Goal: Task Accomplishment & Management: Manage account settings

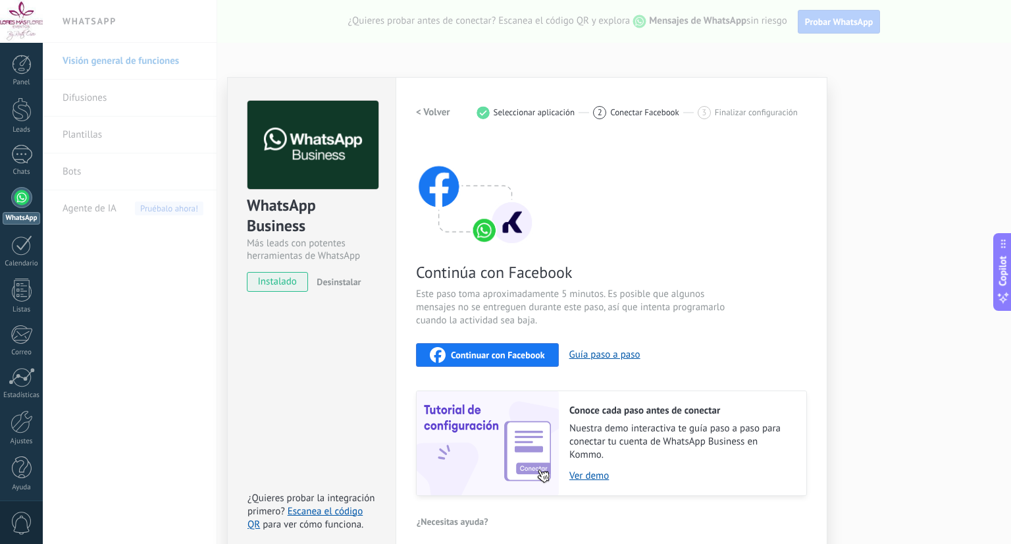
click at [884, 77] on div "WhatsApp Business Más leads con potentes herramientas de WhatsApp instalado Des…" at bounding box center [527, 272] width 968 height 544
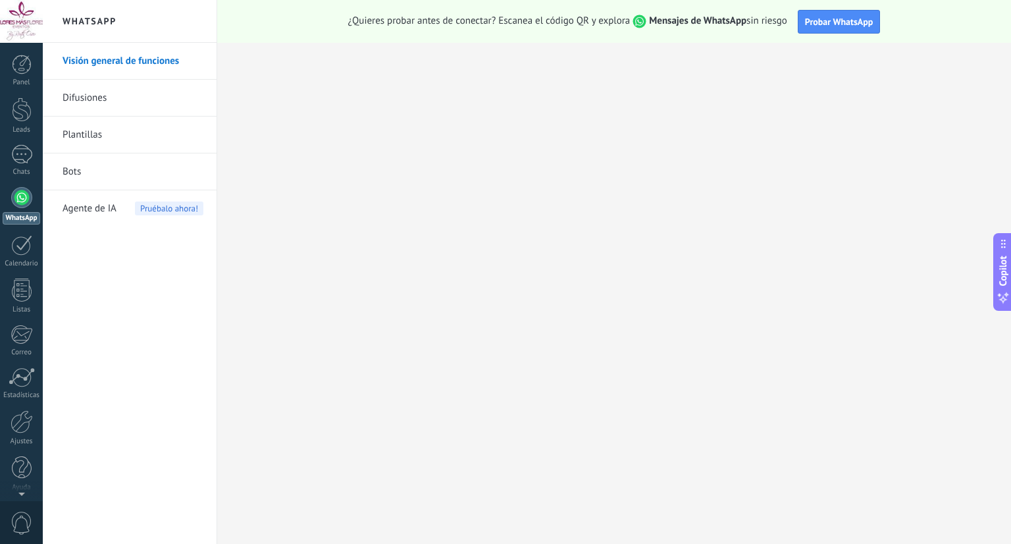
scroll to position [3, 0]
click at [24, 492] on div "Panel Leads Chats WhatsApp Clientes" at bounding box center [21, 277] width 43 height 450
click at [22, 428] on div at bounding box center [22, 418] width 22 height 23
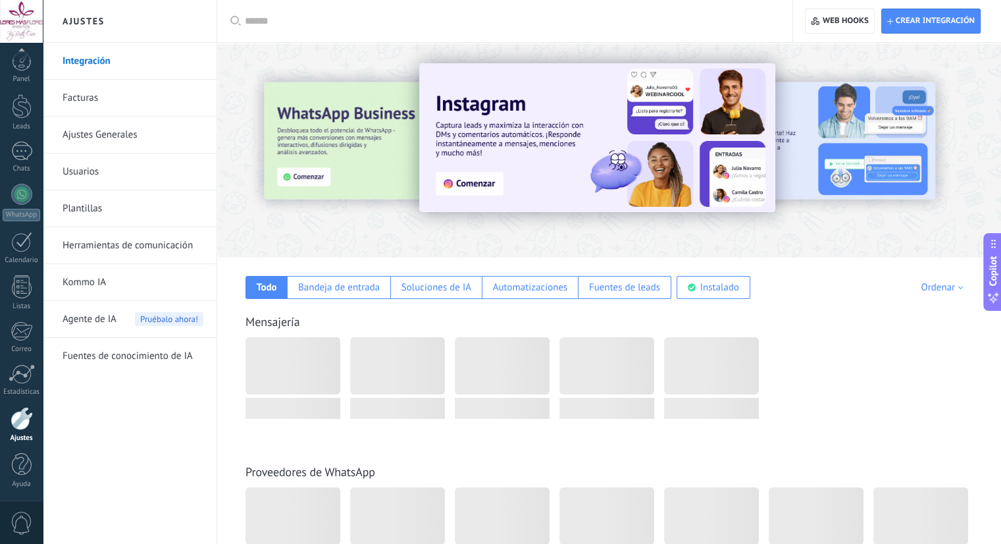
click at [89, 182] on link "Usuarios" at bounding box center [133, 171] width 141 height 37
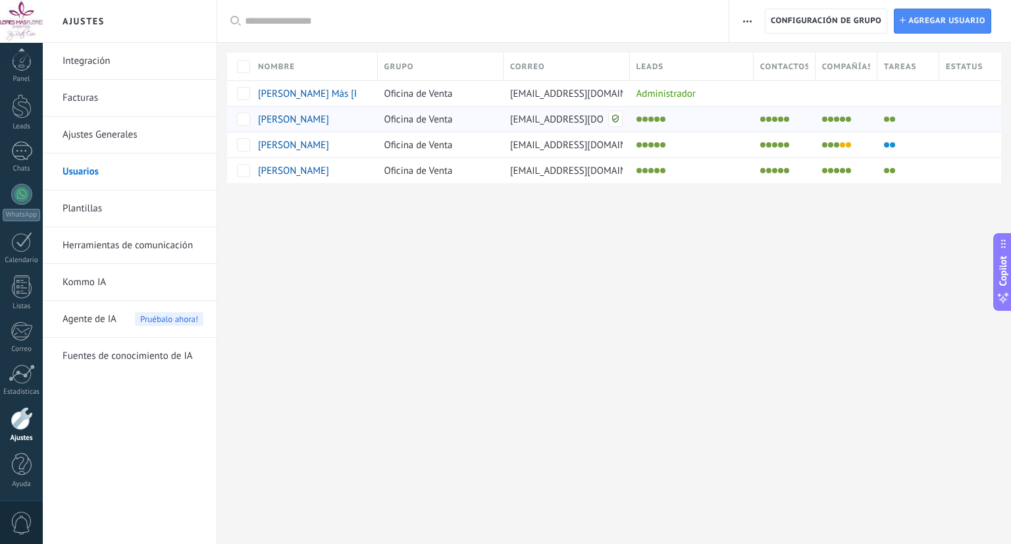
click at [787, 126] on div at bounding box center [780, 119] width 55 height 18
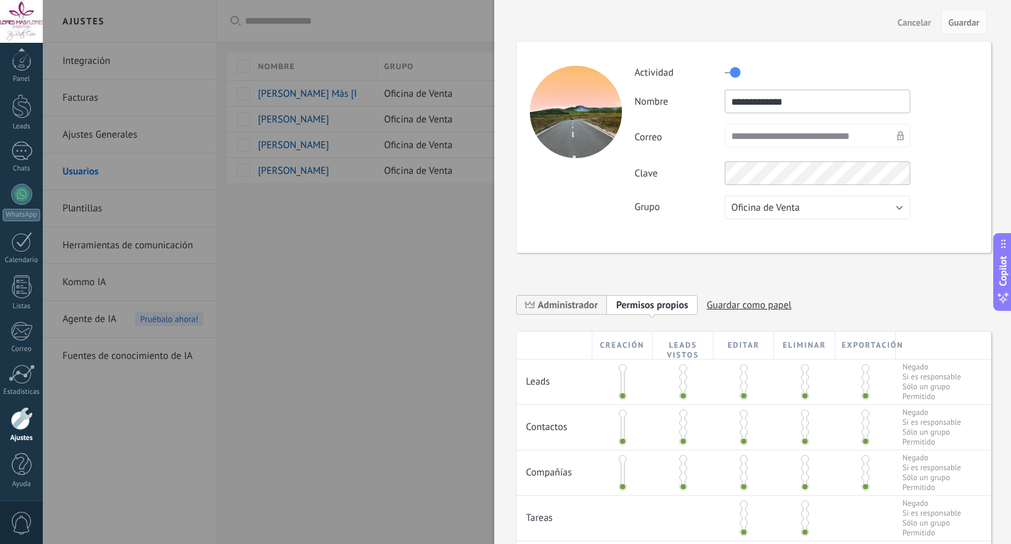
click at [737, 76] on label at bounding box center [733, 72] width 16 height 21
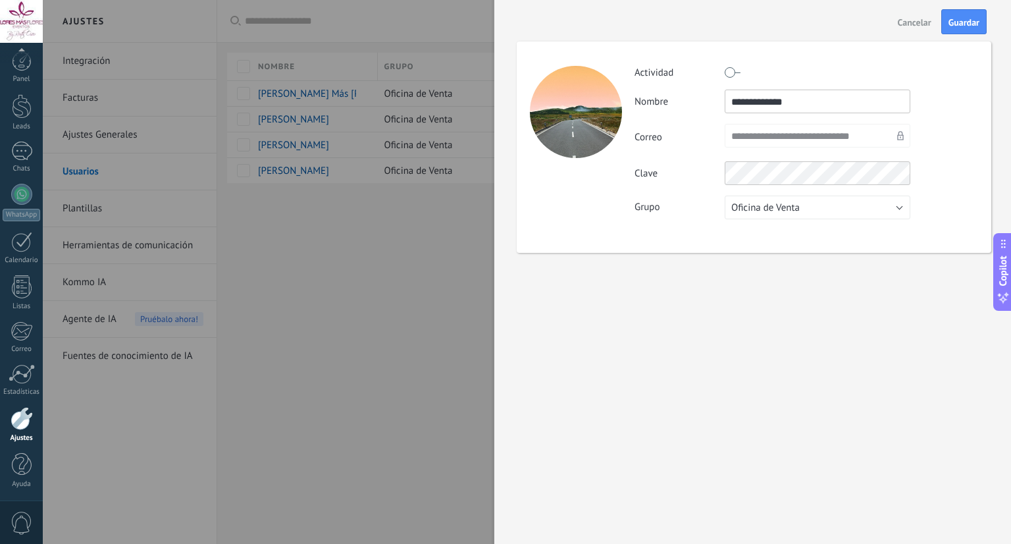
click at [734, 72] on label at bounding box center [733, 72] width 16 height 21
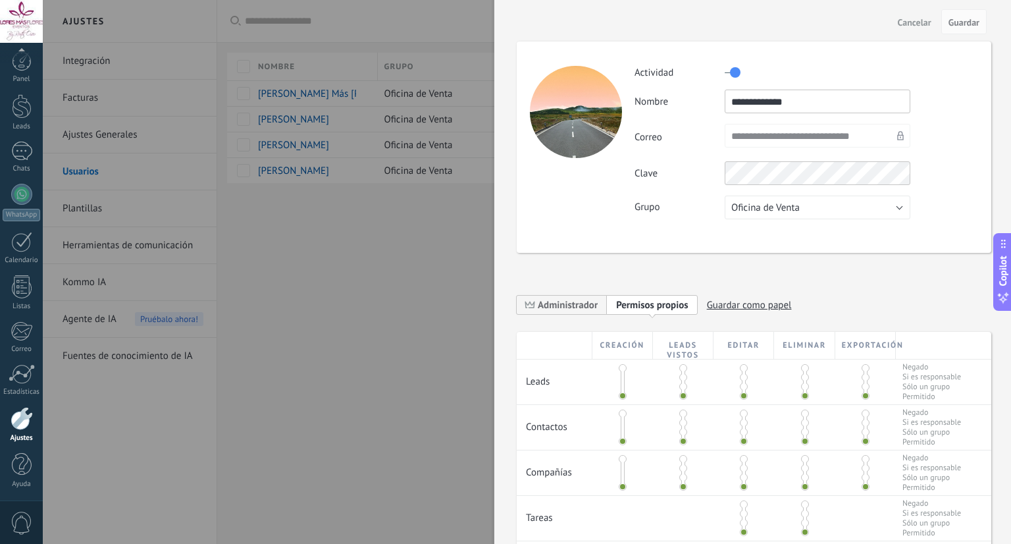
click at [734, 72] on label at bounding box center [733, 72] width 16 height 21
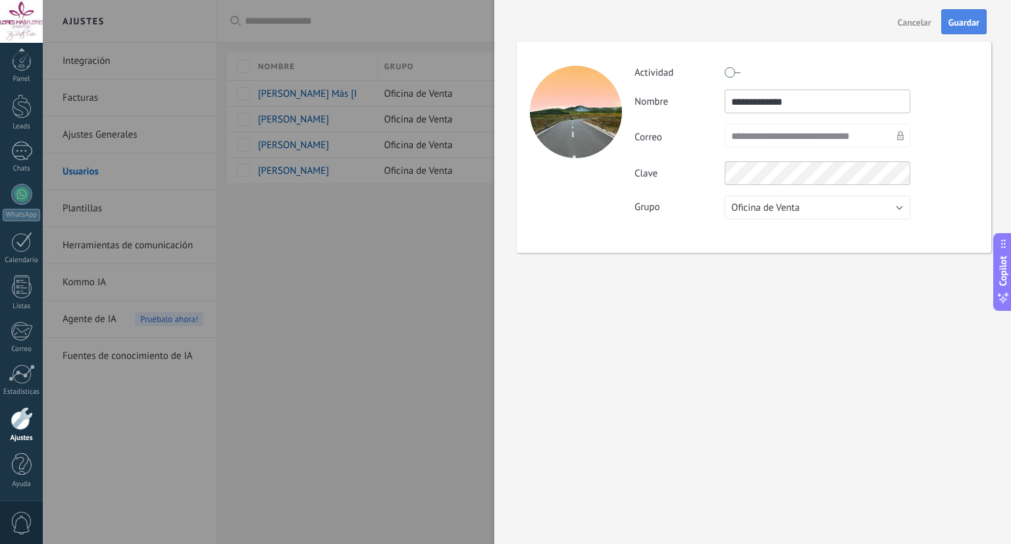
click at [970, 32] on button "Guardar" at bounding box center [963, 21] width 45 height 25
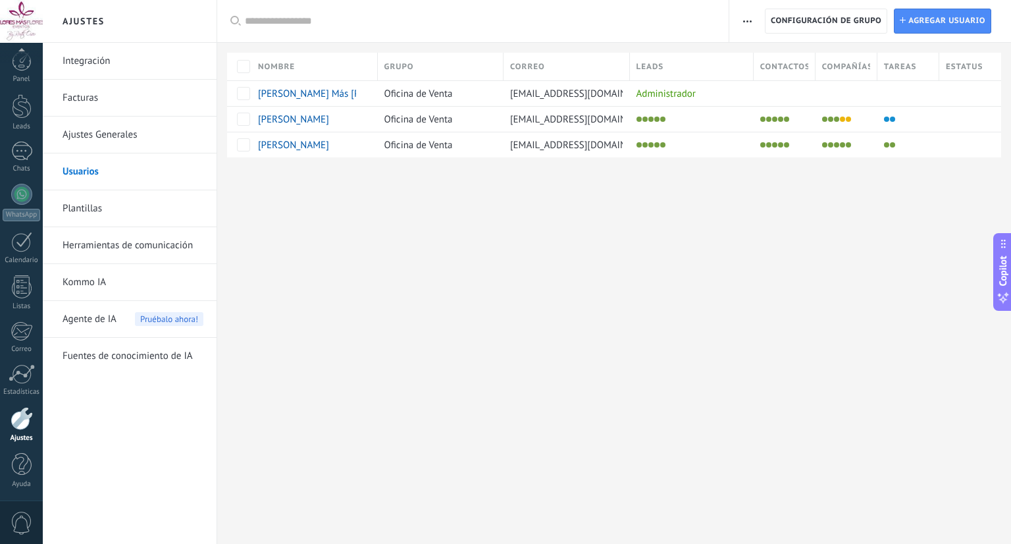
click at [749, 24] on span "button" at bounding box center [747, 21] width 9 height 25
click at [778, 53] on span "Registro de autorización" at bounding box center [805, 56] width 102 height 26
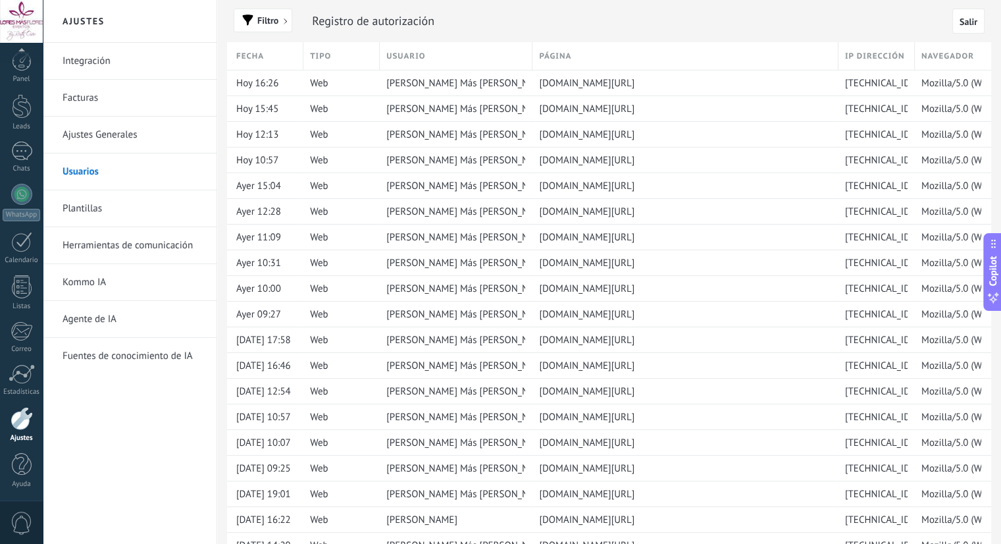
click at [88, 166] on link "Usuarios" at bounding box center [133, 171] width 141 height 37
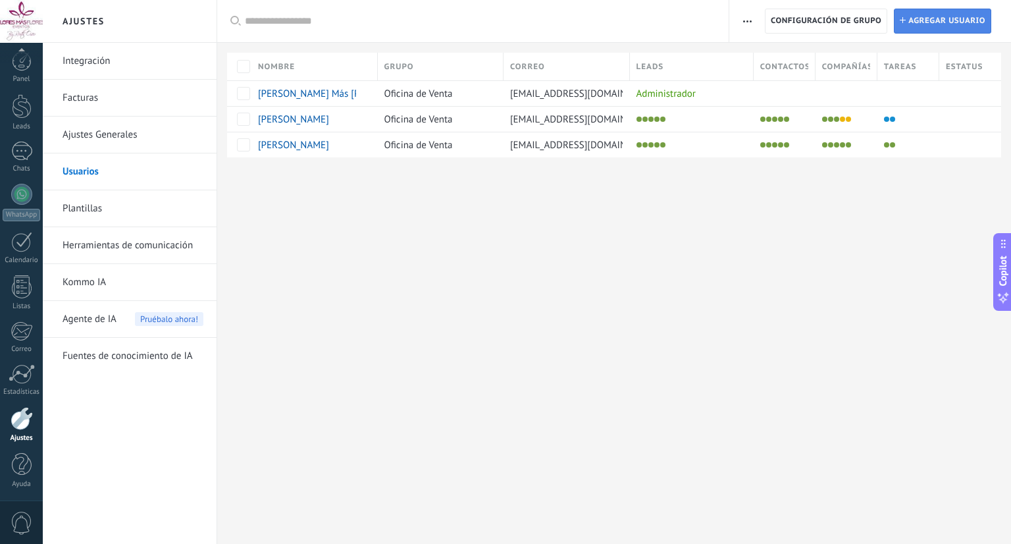
click at [906, 27] on link "Instalar Agregar usuario" at bounding box center [942, 21] width 97 height 25
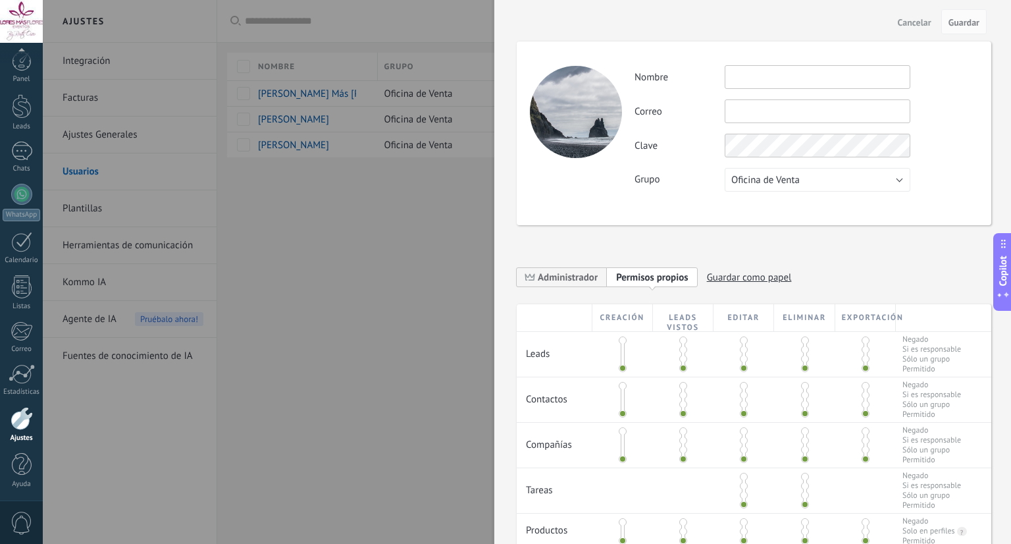
click at [745, 69] on input "text" at bounding box center [818, 77] width 186 height 24
type input "**********"
click at [767, 109] on input "text" at bounding box center [818, 111] width 186 height 24
type input "*"
click at [974, 20] on span "Guardar" at bounding box center [963, 22] width 31 height 9
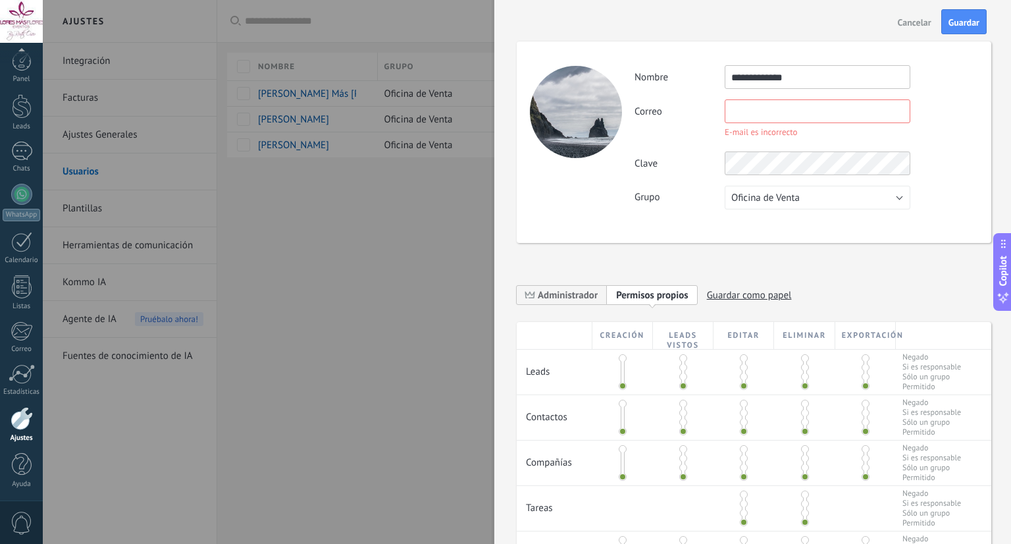
click at [799, 106] on input "text" at bounding box center [818, 111] width 186 height 24
click at [854, 98] on div "**********" at bounding box center [805, 137] width 343 height 144
click at [853, 111] on input "**********" at bounding box center [818, 111] width 186 height 24
type input "**********"
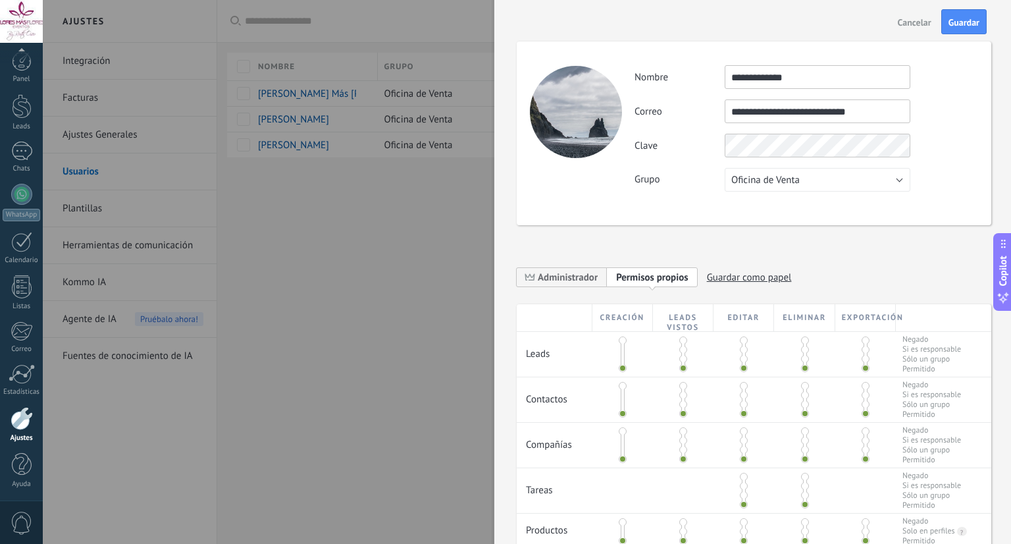
click at [954, 127] on div "**********" at bounding box center [805, 128] width 343 height 126
click at [979, 15] on button "Guardar" at bounding box center [963, 21] width 45 height 25
click at [971, 26] on span "Guardar" at bounding box center [963, 22] width 31 height 9
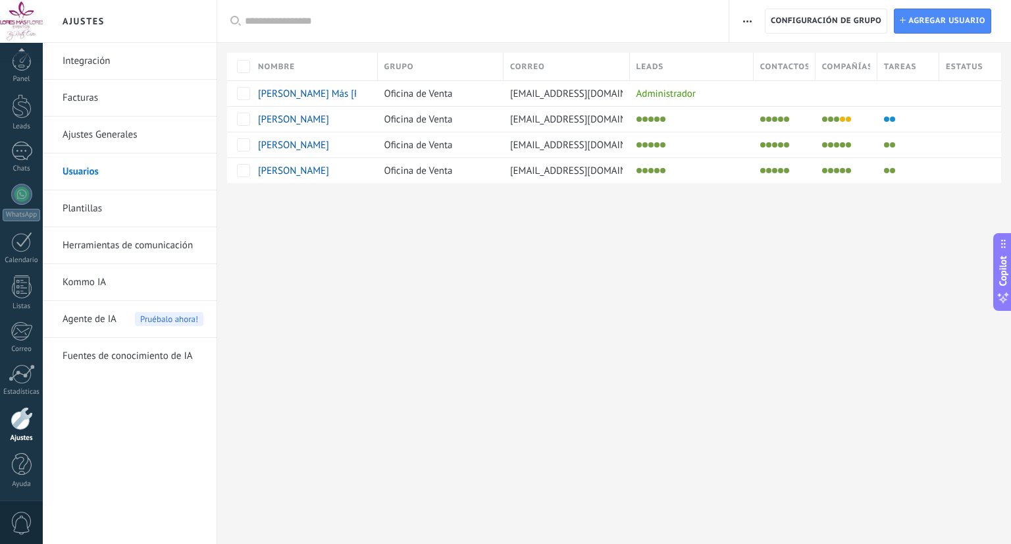
click at [708, 281] on div "Ajustes Integración Facturas Ajustes Generales Usuarios Plantillas Herramientas…" at bounding box center [527, 272] width 968 height 544
click at [415, 220] on div at bounding box center [614, 204] width 794 height 43
click at [91, 136] on link "Ajustes Generales" at bounding box center [133, 134] width 141 height 37
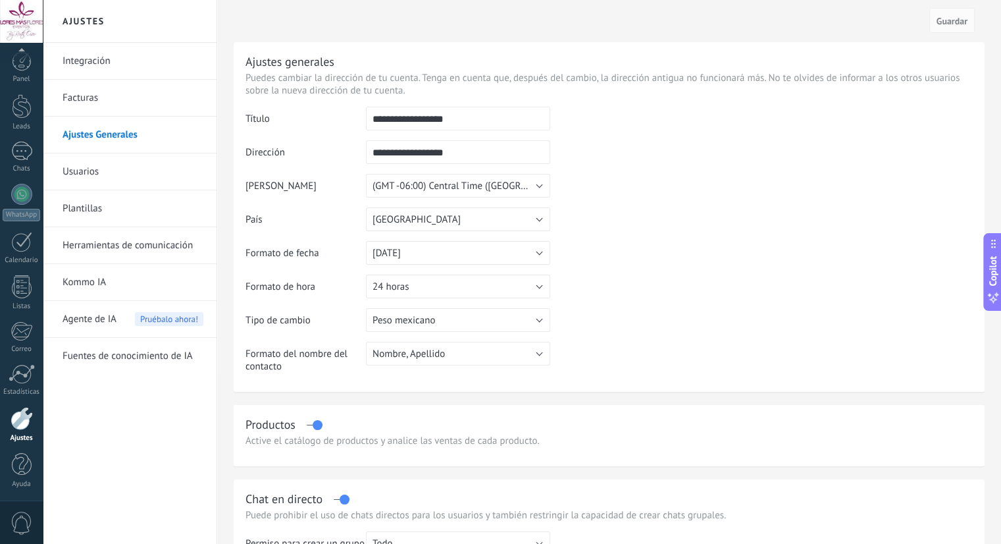
click at [80, 99] on link "Facturas" at bounding box center [133, 98] width 141 height 37
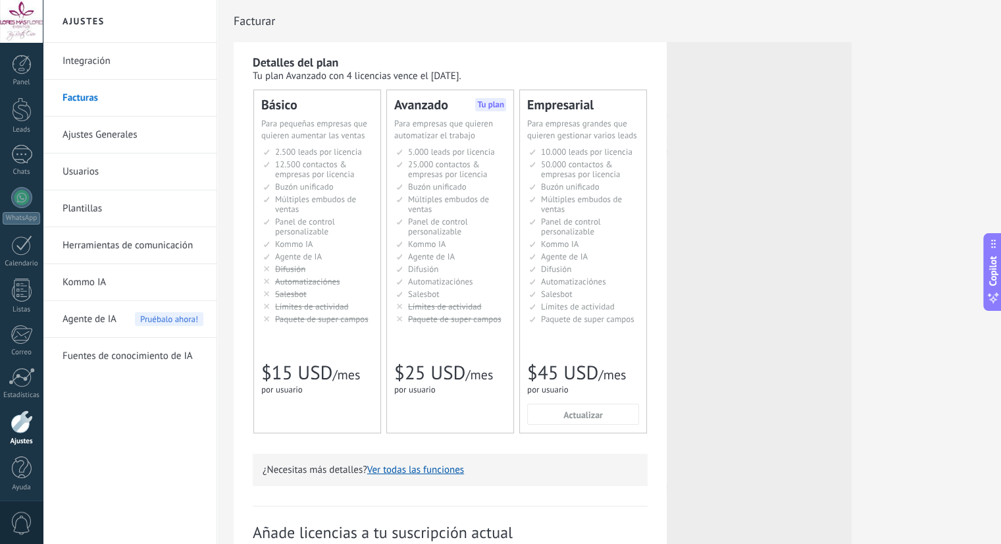
click at [88, 70] on link "Integración" at bounding box center [133, 61] width 141 height 37
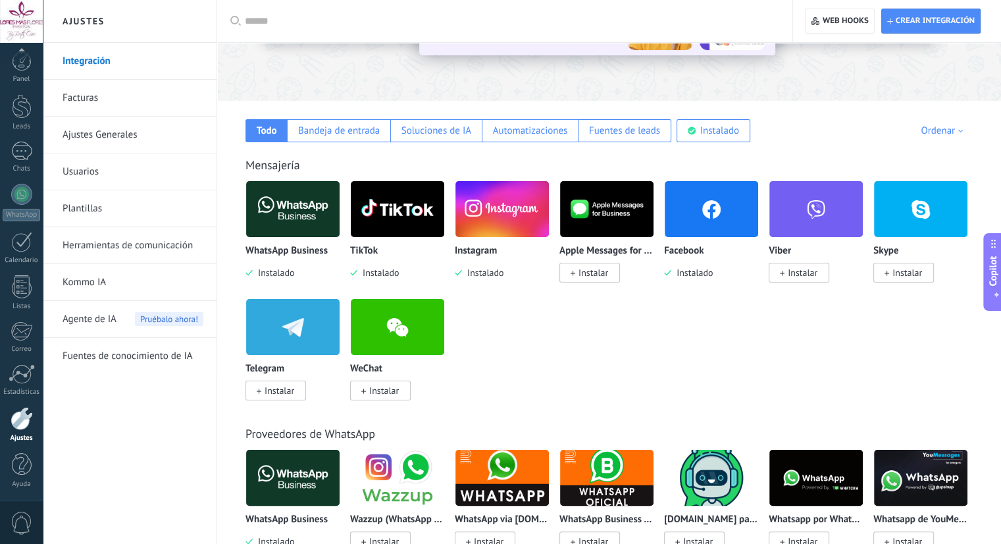
scroll to position [158, 0]
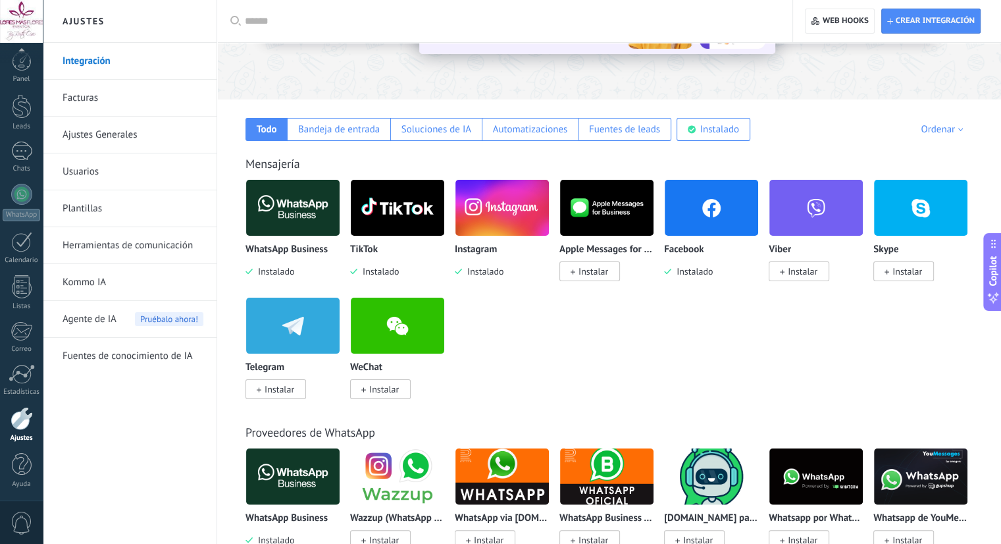
click at [308, 209] on img at bounding box center [292, 208] width 93 height 64
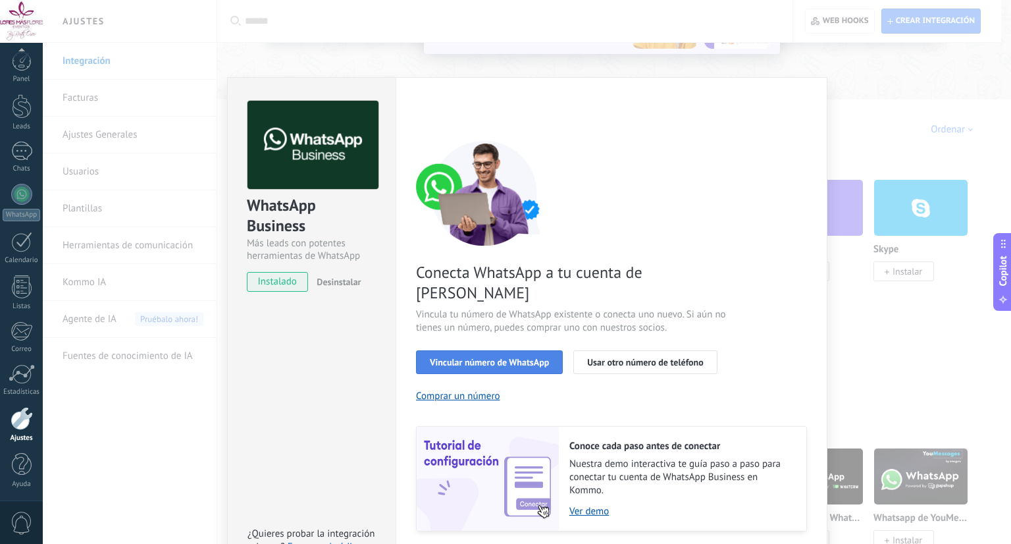
click at [512, 357] on span "Vincular número de WhatsApp" at bounding box center [489, 361] width 119 height 9
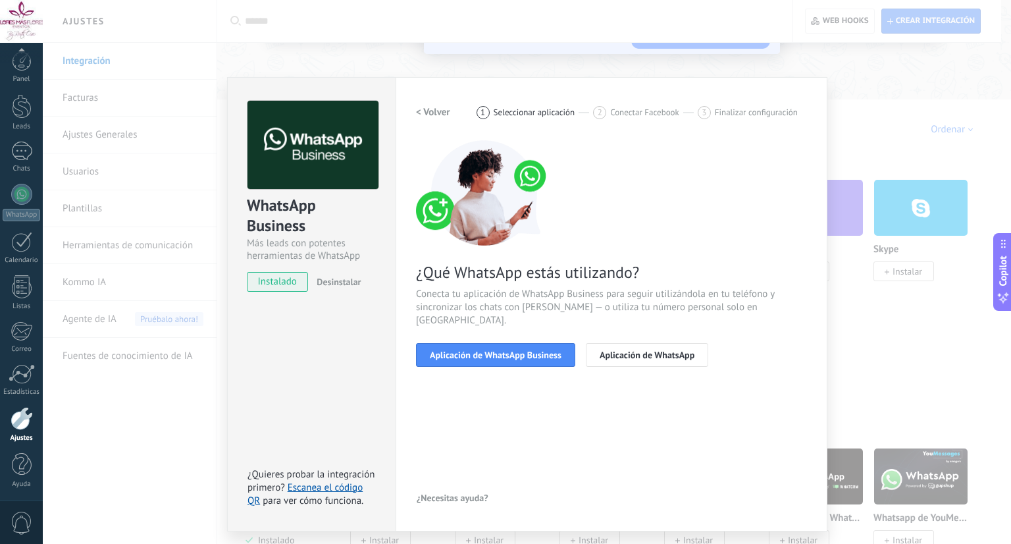
click at [512, 350] on span "Aplicación de WhatsApp Business" at bounding box center [496, 354] width 132 height 9
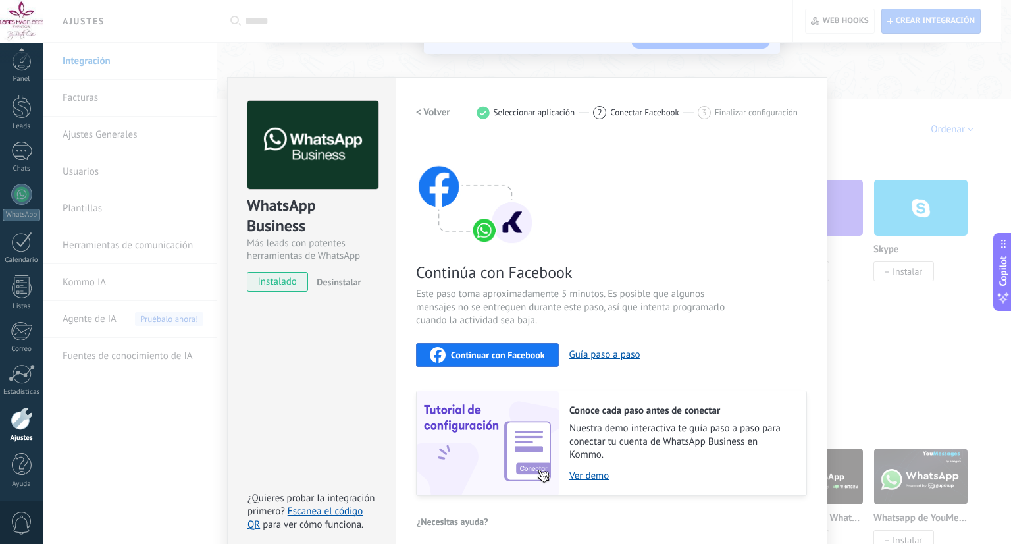
click at [511, 351] on span "Continuar con Facebook" at bounding box center [498, 354] width 94 height 9
click at [959, 151] on div "WhatsApp Business Más leads con potentes herramientas de WhatsApp instalado Des…" at bounding box center [527, 272] width 968 height 544
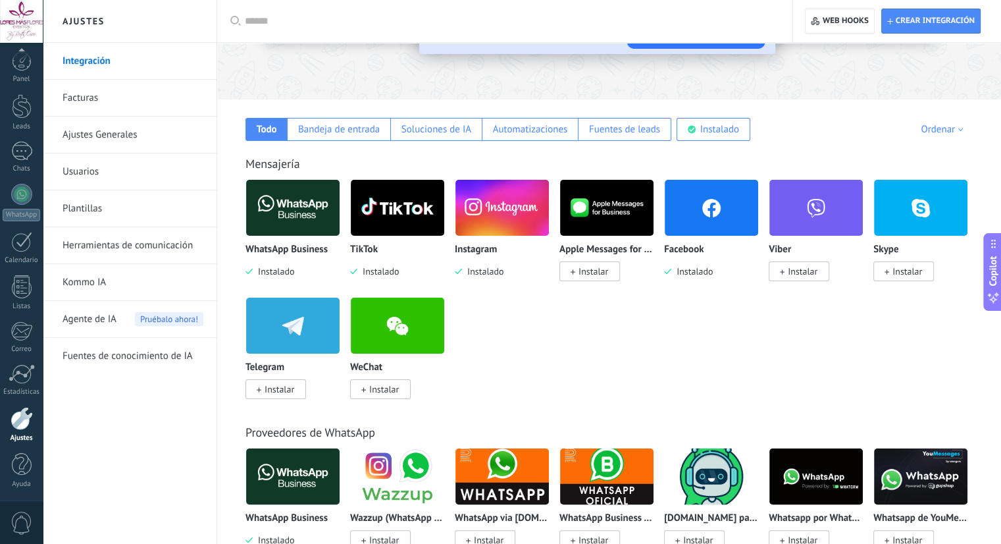
click at [576, 324] on div "WhatsApp Business Instalado TikTok Instalado Instagram Instalado Apple Messages…" at bounding box center [615, 297] width 741 height 236
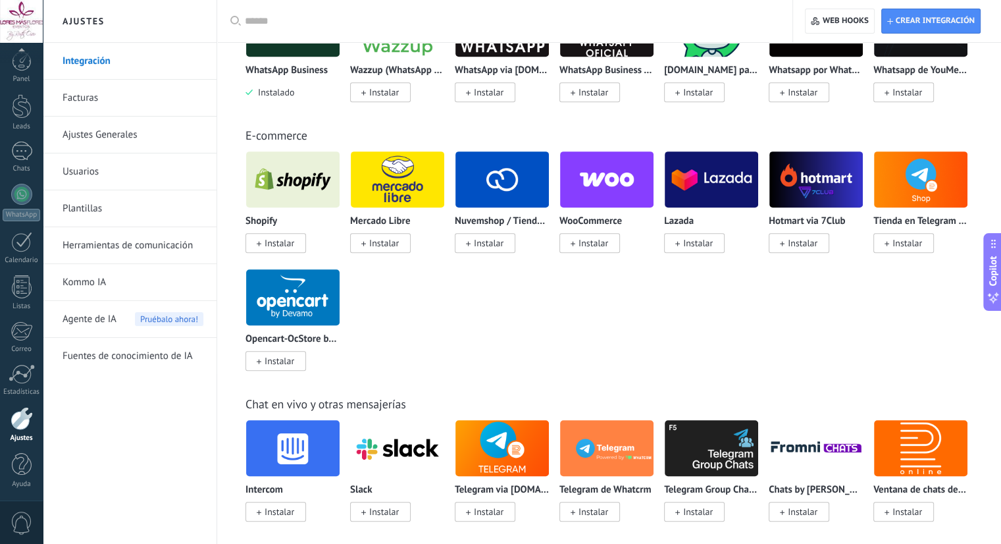
scroll to position [605, 0]
click at [576, 324] on div "Shopify Instalar [PERSON_NAME] Libre Instalar Nuvemshop / Tiendanube Instalar W…" at bounding box center [615, 269] width 741 height 236
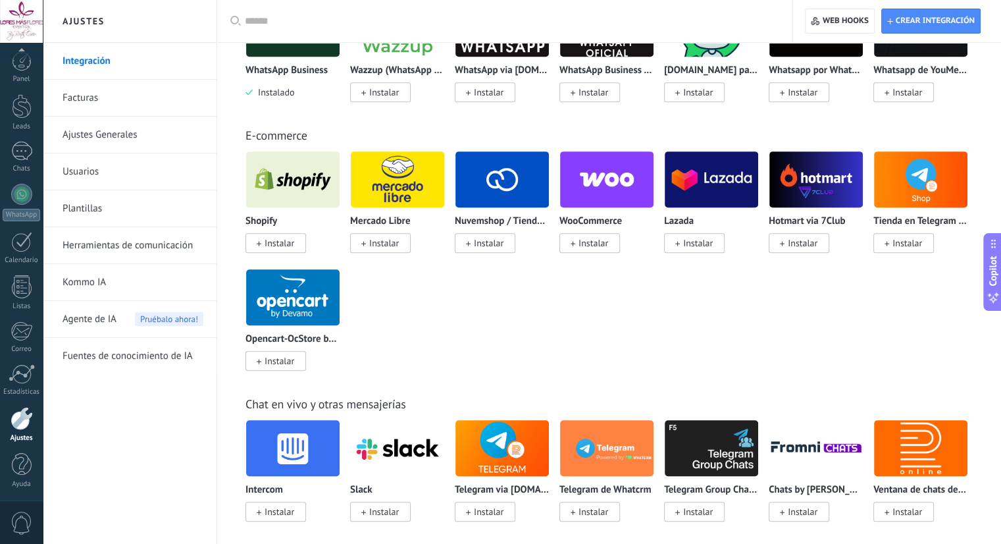
click at [576, 324] on div "Shopify Instalar [PERSON_NAME] Libre Instalar Nuvemshop / Tiendanube Instalar W…" at bounding box center [615, 269] width 741 height 236
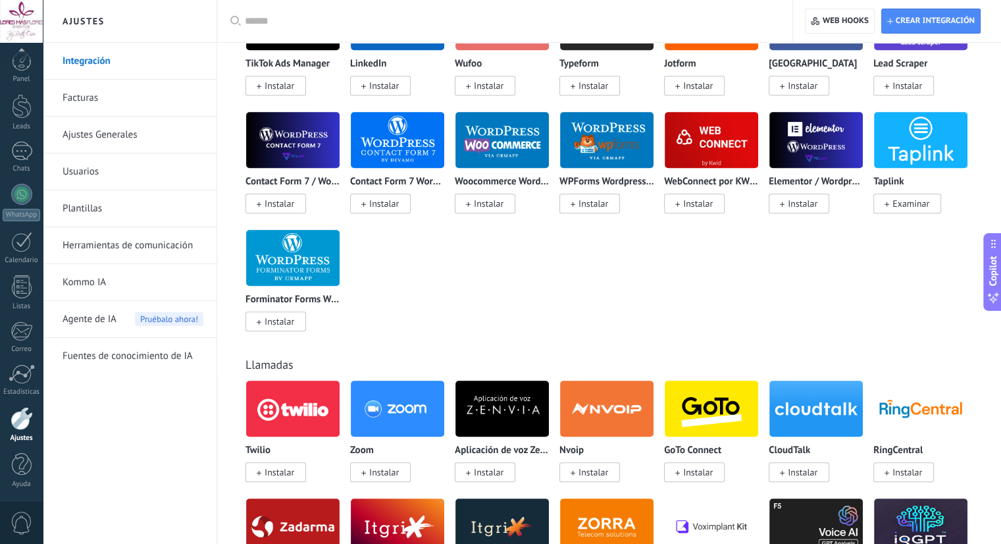
click at [576, 324] on div "TikTok Ads Manager Instalar LinkedIn Instalar Wufoo Instalar Typeform Instalar …" at bounding box center [615, 169] width 741 height 353
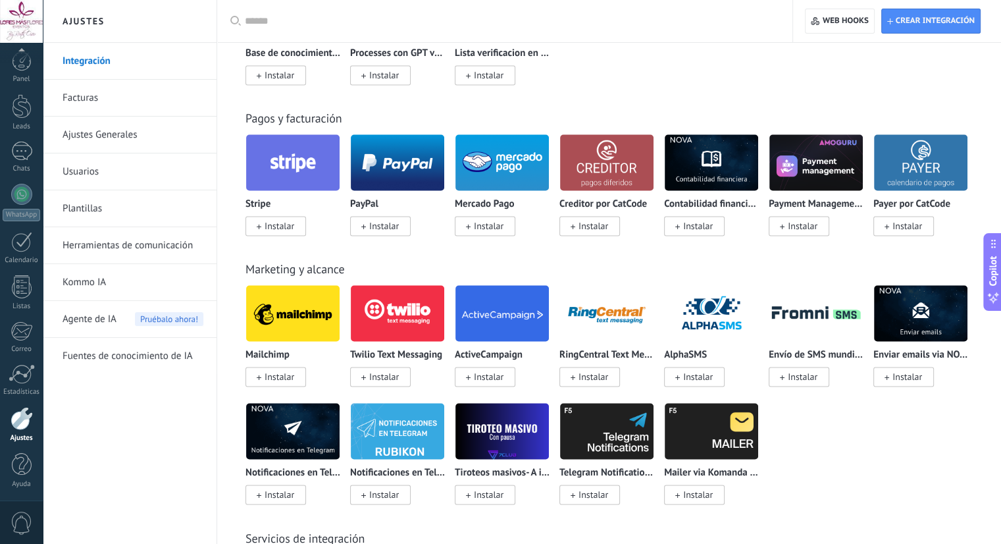
scroll to position [1897, 0]
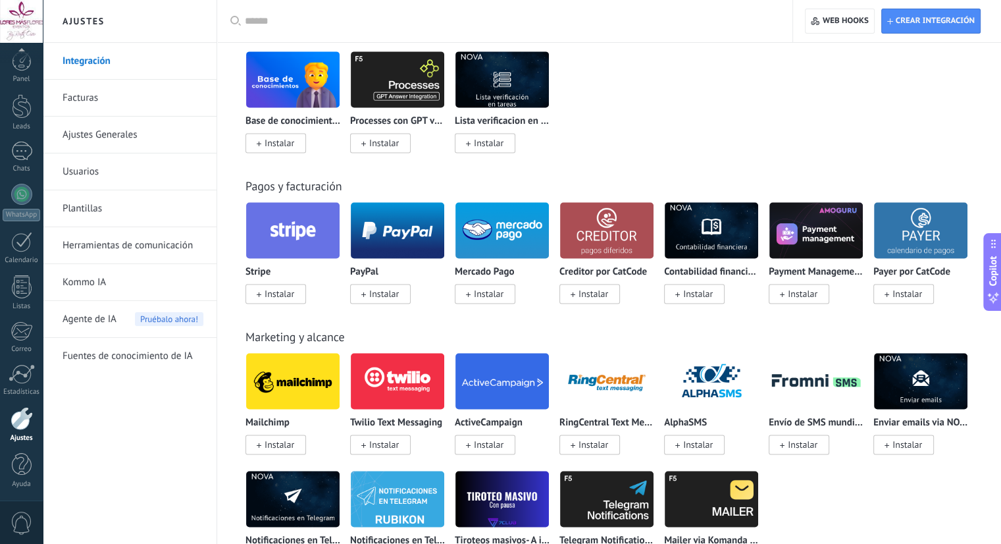
click at [551, 340] on div "Marketing y alcance" at bounding box center [608, 336] width 727 height 15
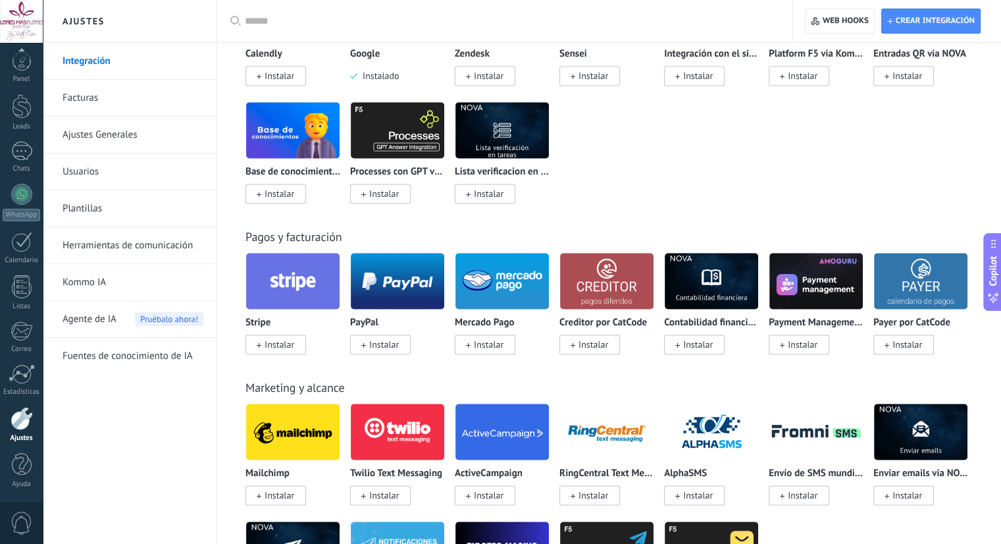
scroll to position [1802, 0]
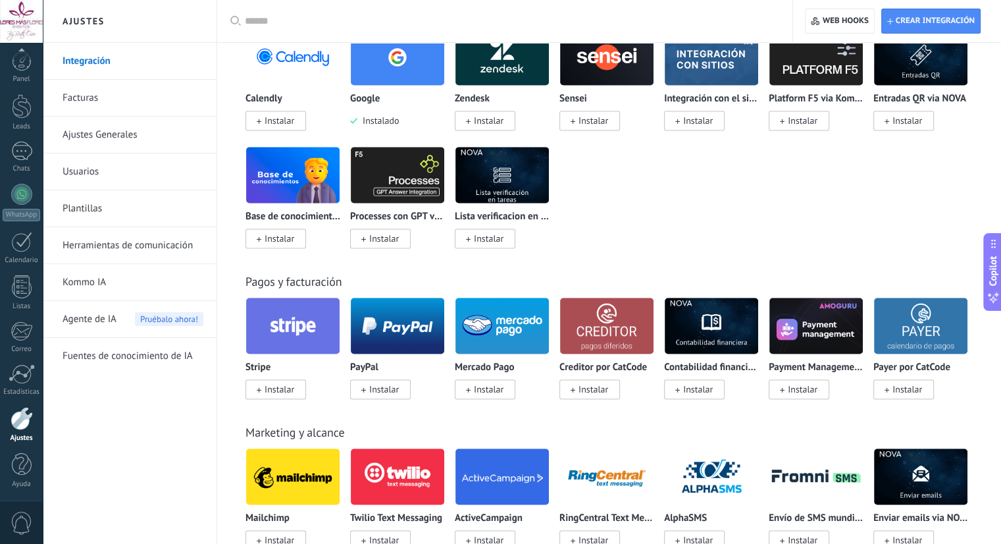
click at [552, 324] on div "[PERSON_NAME] Pago Instalar" at bounding box center [507, 356] width 105 height 118
click at [551, 323] on div "[PERSON_NAME] Pago Instalar" at bounding box center [507, 356] width 105 height 118
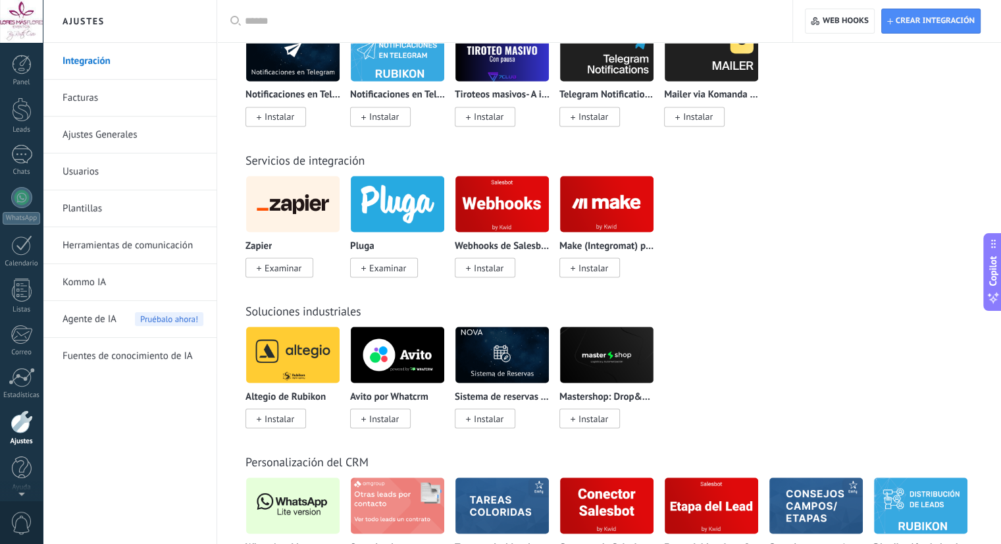
scroll to position [3, 0]
click at [94, 132] on link "Ajustes Generales" at bounding box center [133, 134] width 141 height 37
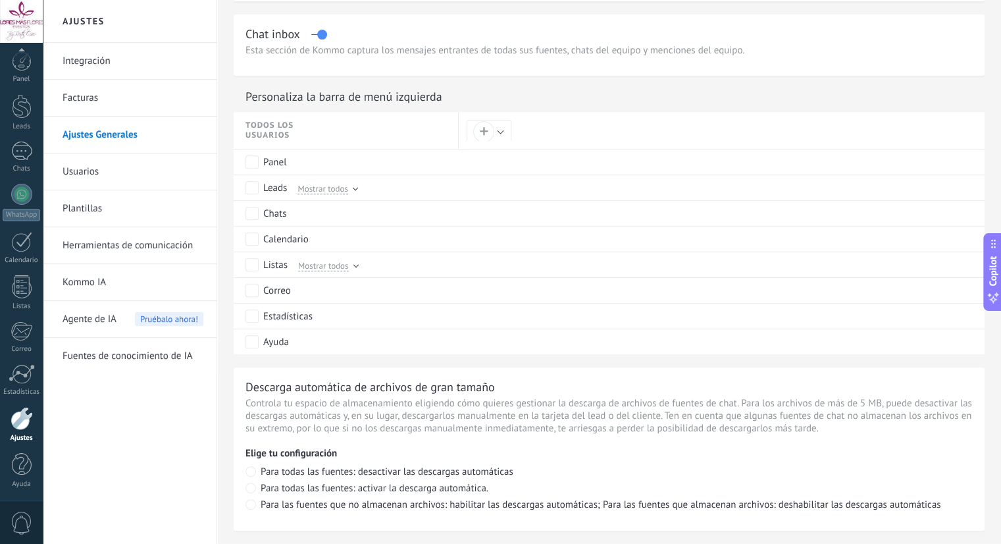
scroll to position [578, 0]
click at [115, 237] on link "Herramientas de comunicación" at bounding box center [133, 245] width 141 height 37
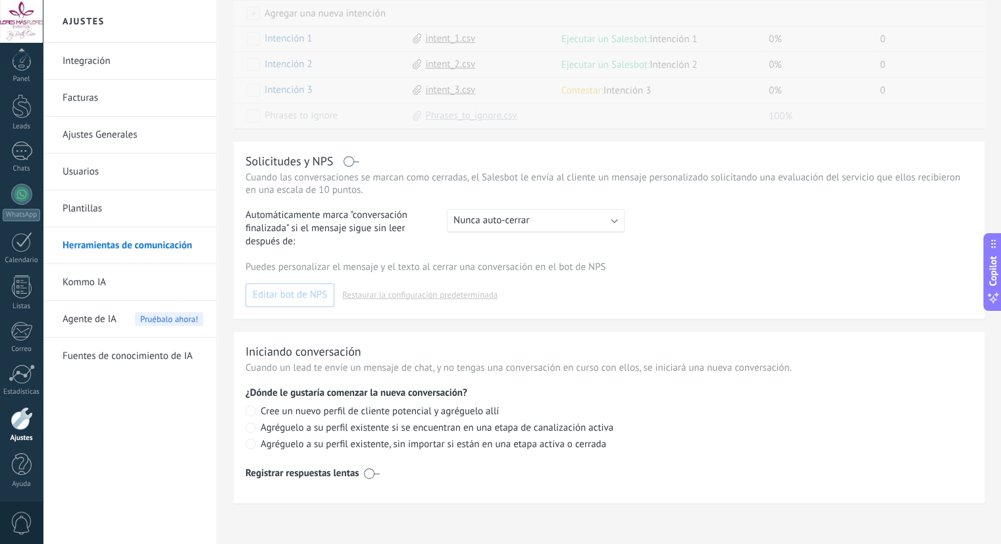
scroll to position [474, 0]
click at [711, 287] on div "Puedes personalizar el mensaje y el texto al cerrar una conversación en el bot …" at bounding box center [608, 282] width 727 height 46
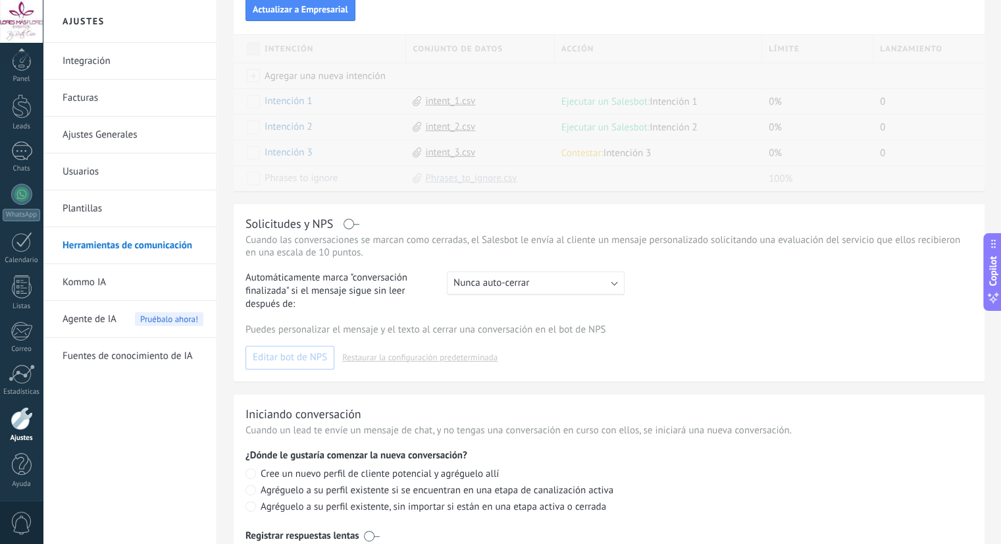
click at [711, 287] on div "Automáticamente marca "conversación finalizada" si el mensaje sigue sin leer de…" at bounding box center [608, 290] width 727 height 39
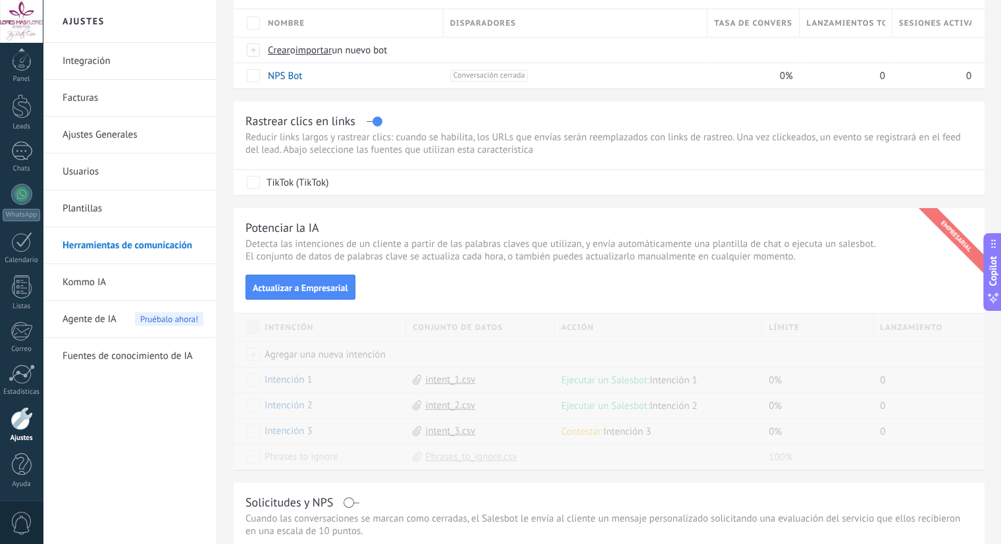
scroll to position [131, 0]
click at [56, 284] on li "Kommo IA" at bounding box center [130, 282] width 174 height 37
click at [107, 256] on link "Herramientas de comunicación" at bounding box center [133, 245] width 141 height 37
click at [99, 288] on link "Kommo IA" at bounding box center [133, 282] width 141 height 37
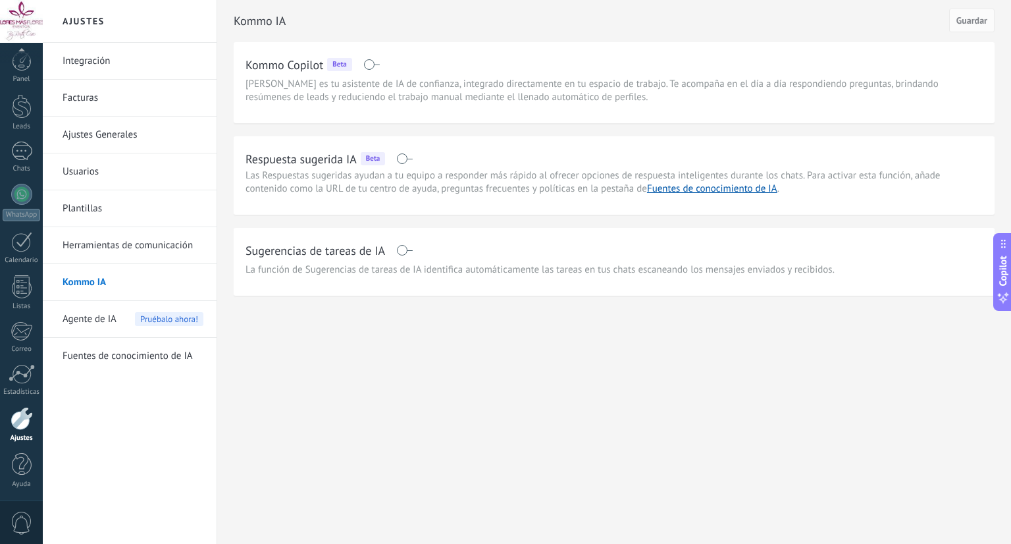
click at [109, 321] on span "Agente de IA" at bounding box center [90, 319] width 54 height 37
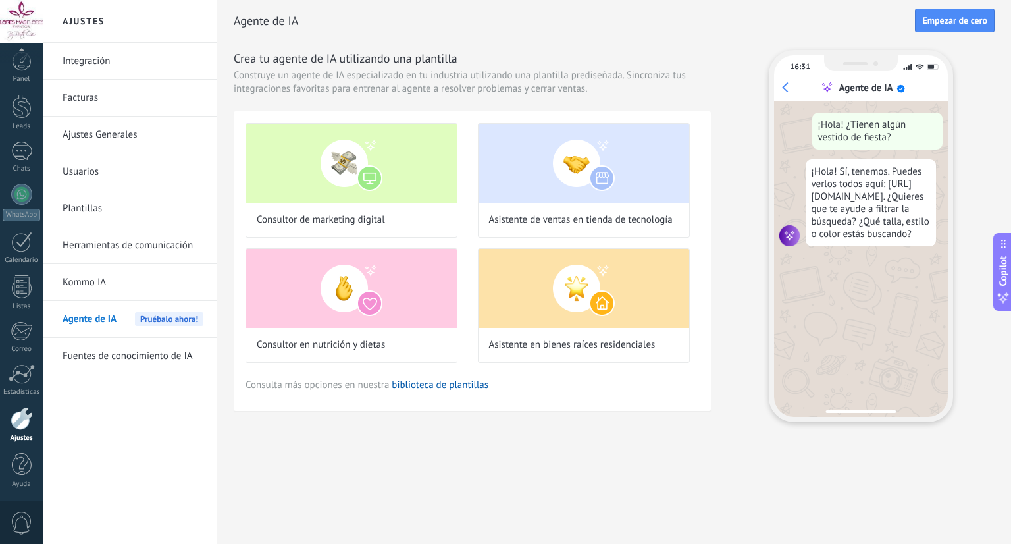
click at [732, 162] on div "Crea tu agente de IA utilizando una plantilla Construye un agente de IA especia…" at bounding box center [614, 236] width 761 height 372
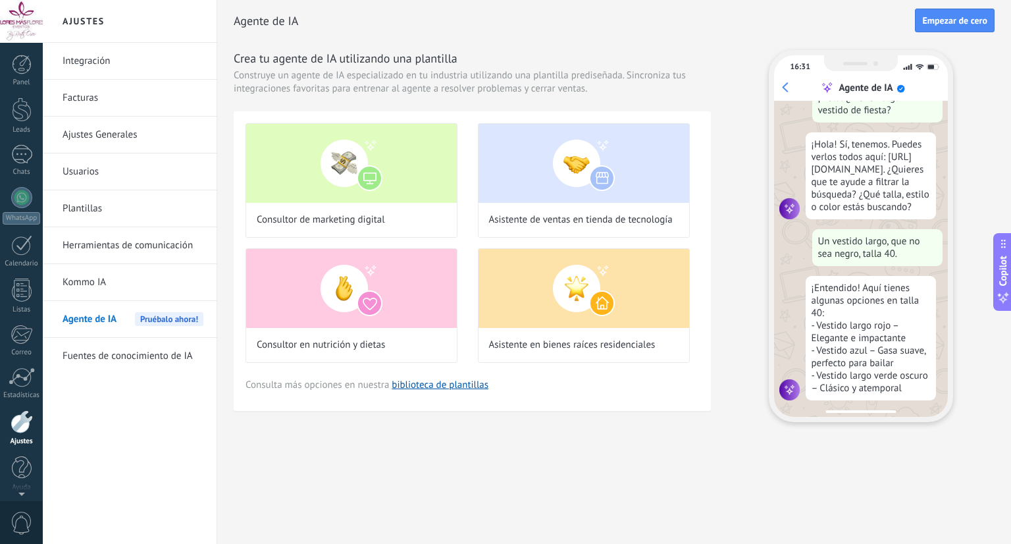
click at [23, 95] on div "Panel Leads Chats WhatsApp Clientes" at bounding box center [21, 280] width 43 height 450
click at [26, 82] on div "Panel" at bounding box center [22, 82] width 38 height 9
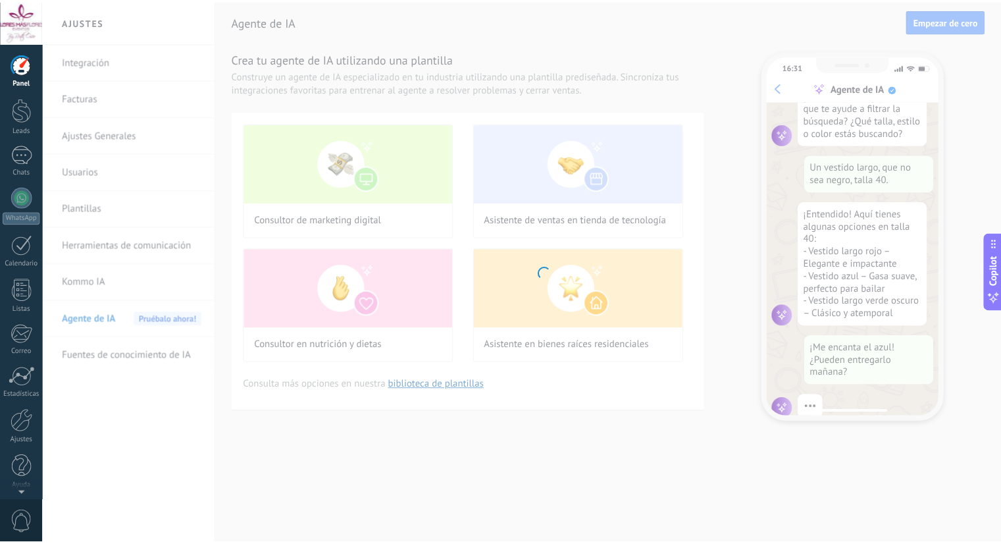
scroll to position [136, 0]
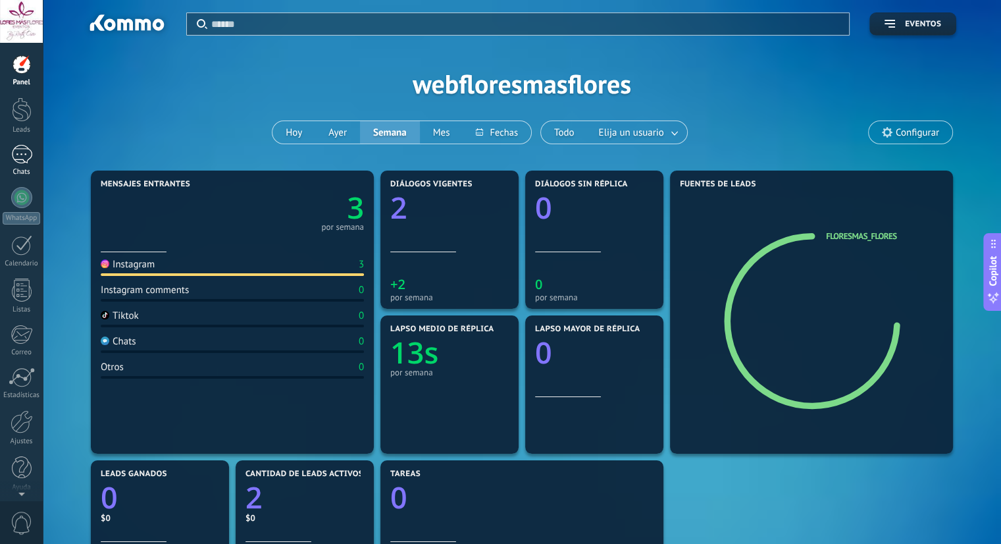
click at [15, 151] on div at bounding box center [21, 154] width 21 height 19
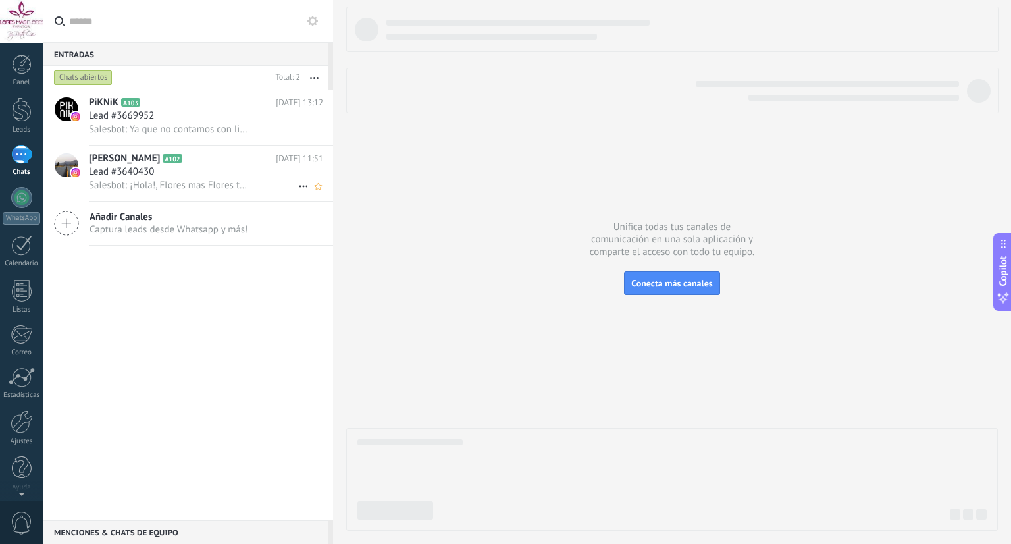
click at [166, 191] on span "Salesbot: ¡Hola!, Flores mas Flores te da la bienvenida; estamos a tus órdenes …" at bounding box center [170, 185] width 162 height 13
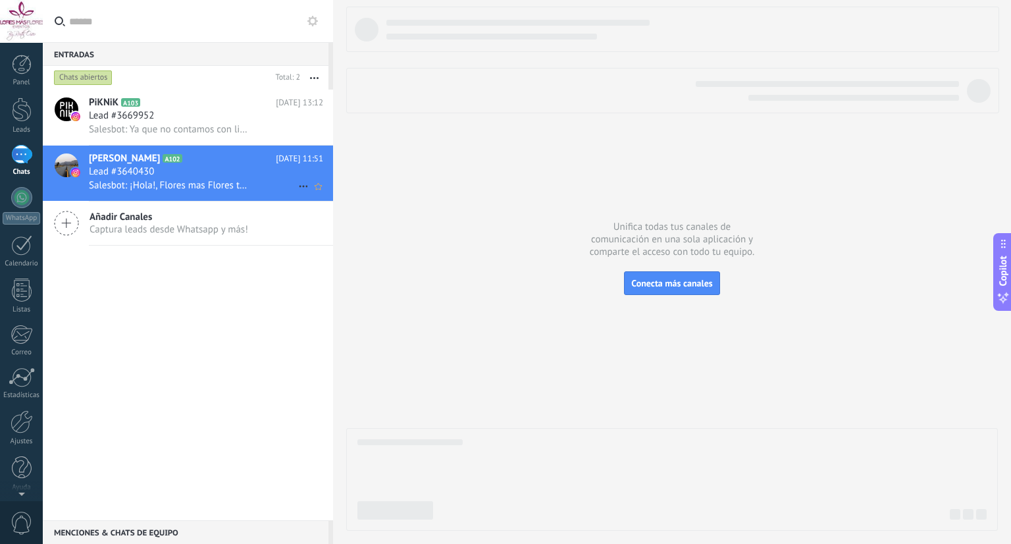
click at [179, 178] on div "Lead #3640430" at bounding box center [206, 171] width 234 height 13
click at [184, 223] on span "Añadir Canales" at bounding box center [168, 217] width 159 height 13
click at [168, 127] on span "Salesbot: Ya que no contamos con liga directa!" at bounding box center [170, 129] width 162 height 13
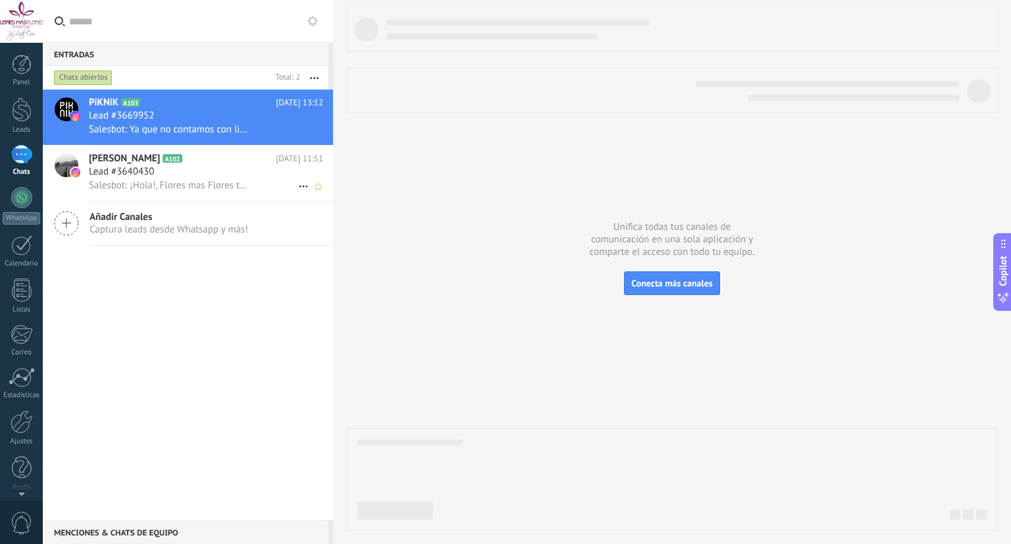
click at [176, 147] on div "[PERSON_NAME] A102 [DATE] 11:51 Lead #3640430 Salesbot: ¡Hola!, [PERSON_NAME] m…" at bounding box center [211, 172] width 244 height 55
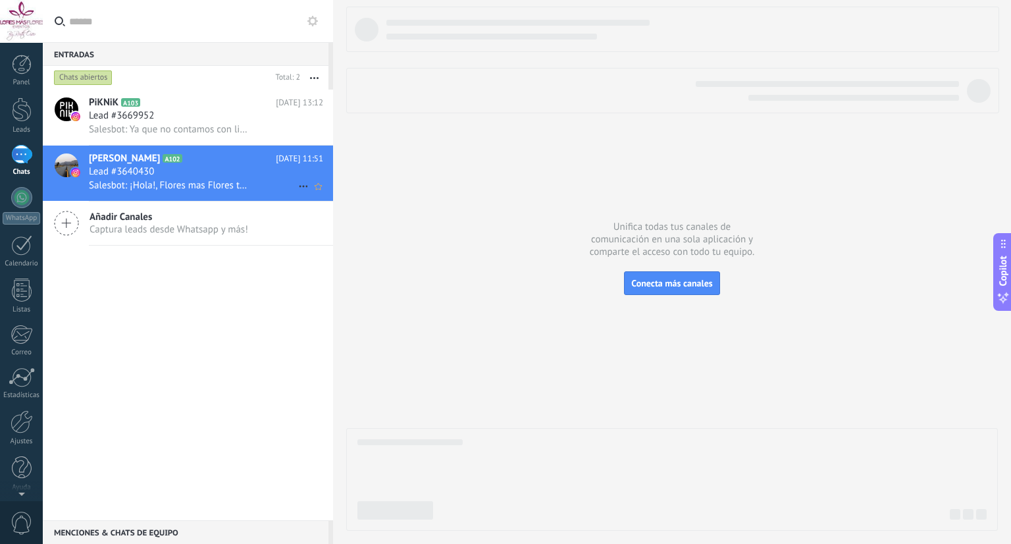
click at [186, 157] on icon at bounding box center [192, 158] width 13 height 13
click at [18, 99] on div at bounding box center [22, 109] width 20 height 24
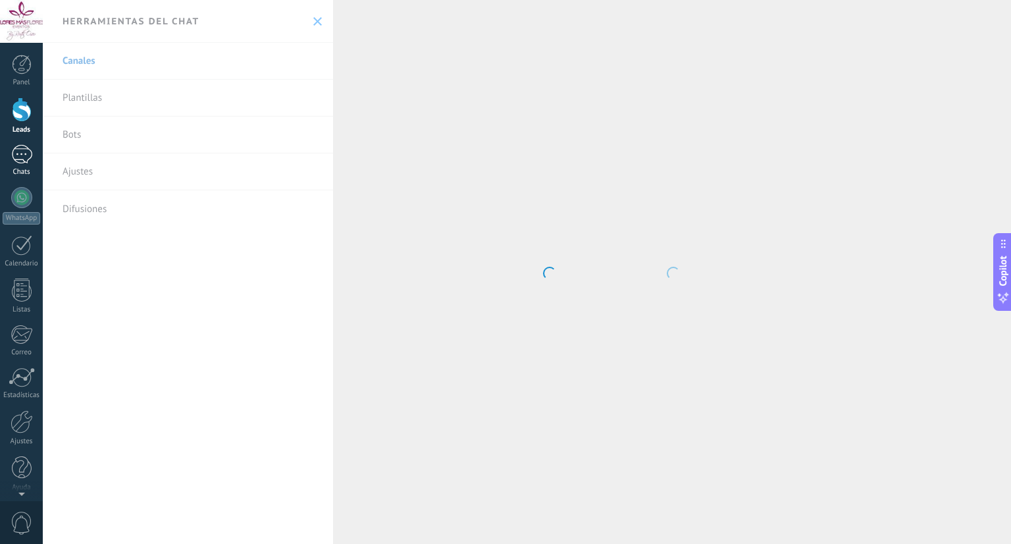
click at [24, 152] on div at bounding box center [21, 154] width 21 height 19
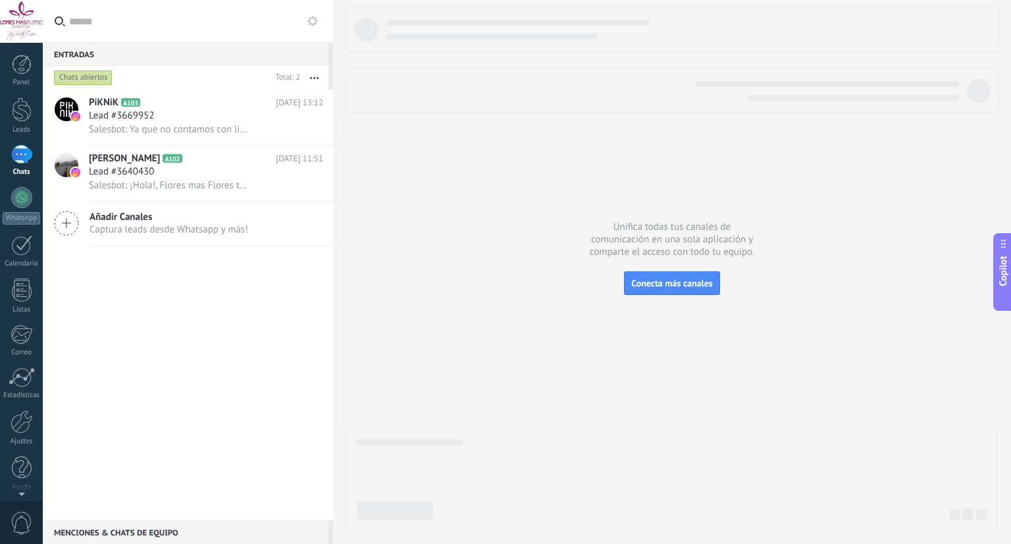
click at [174, 84] on div "Chats abiertos" at bounding box center [160, 78] width 219 height 24
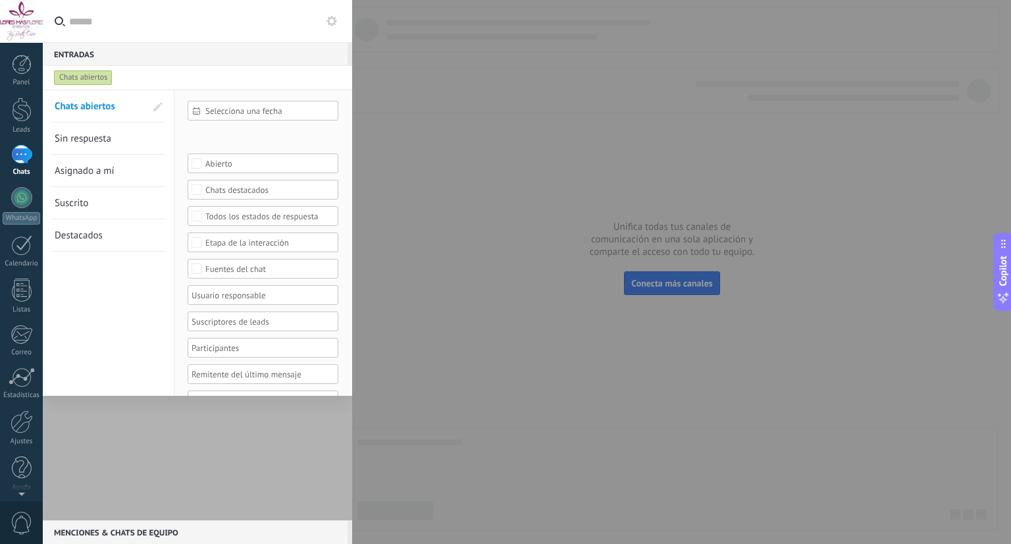
click at [224, 465] on div at bounding box center [197, 304] width 309 height 430
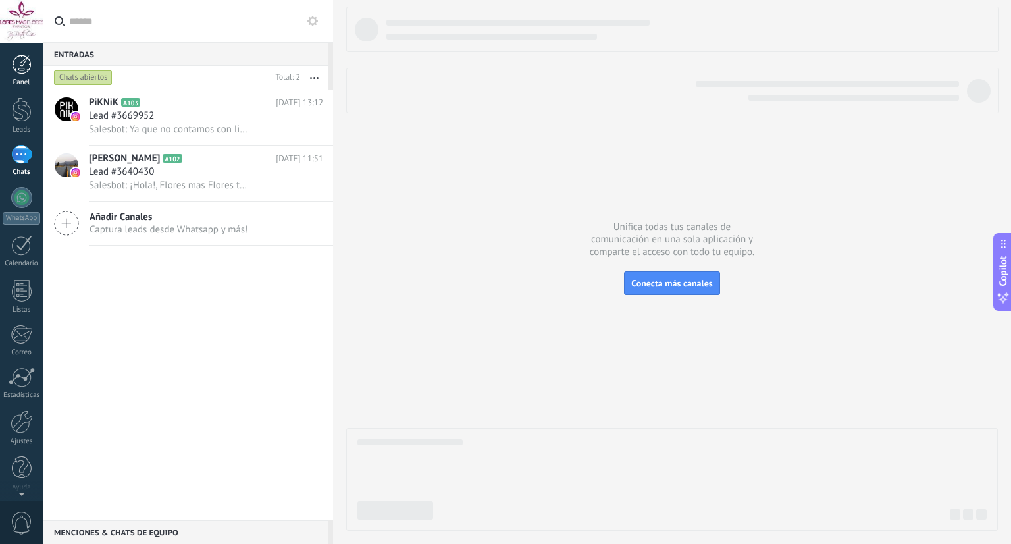
click at [10, 78] on div "Panel" at bounding box center [22, 82] width 38 height 9
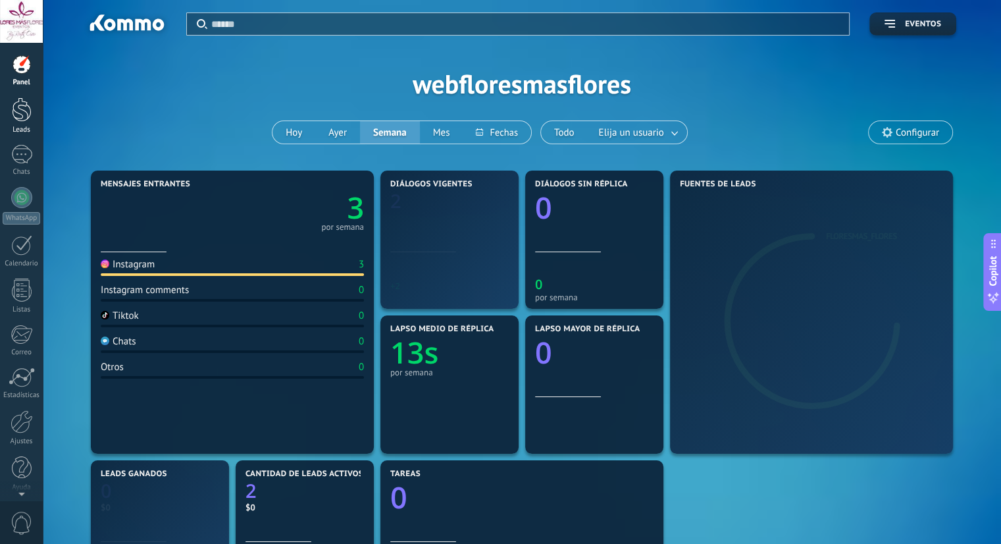
click at [21, 101] on div at bounding box center [22, 109] width 20 height 24
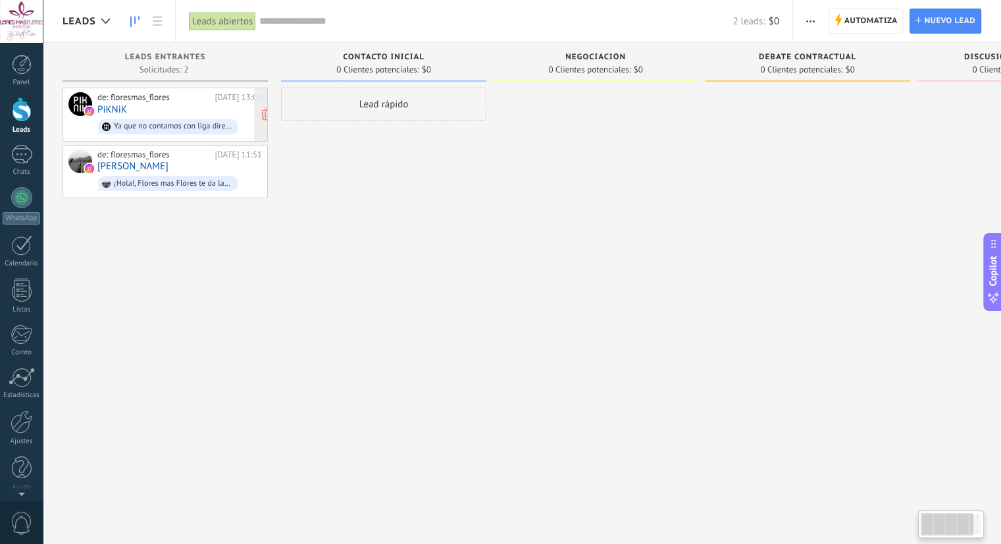
click at [111, 97] on div "de: floresmas_flores" at bounding box center [153, 97] width 113 height 11
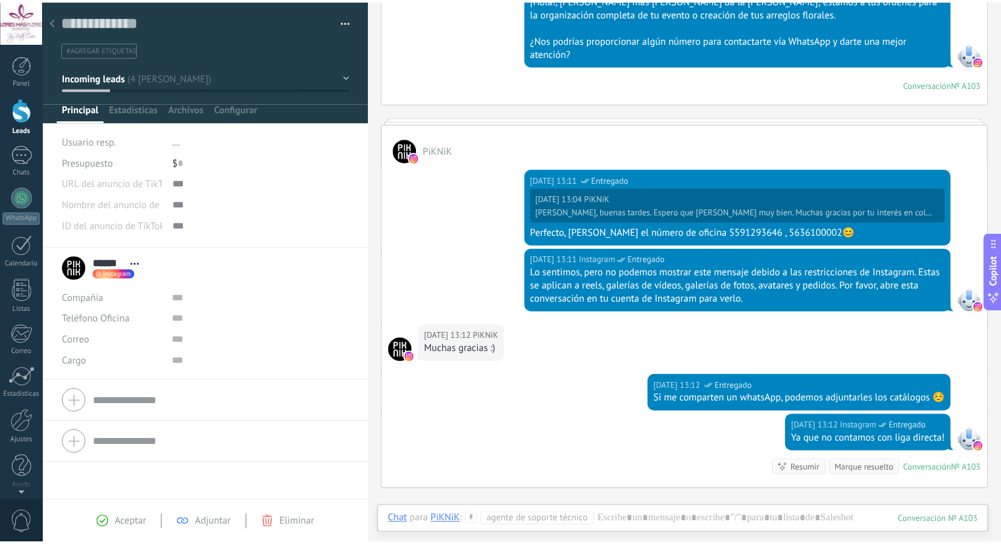
scroll to position [892, 0]
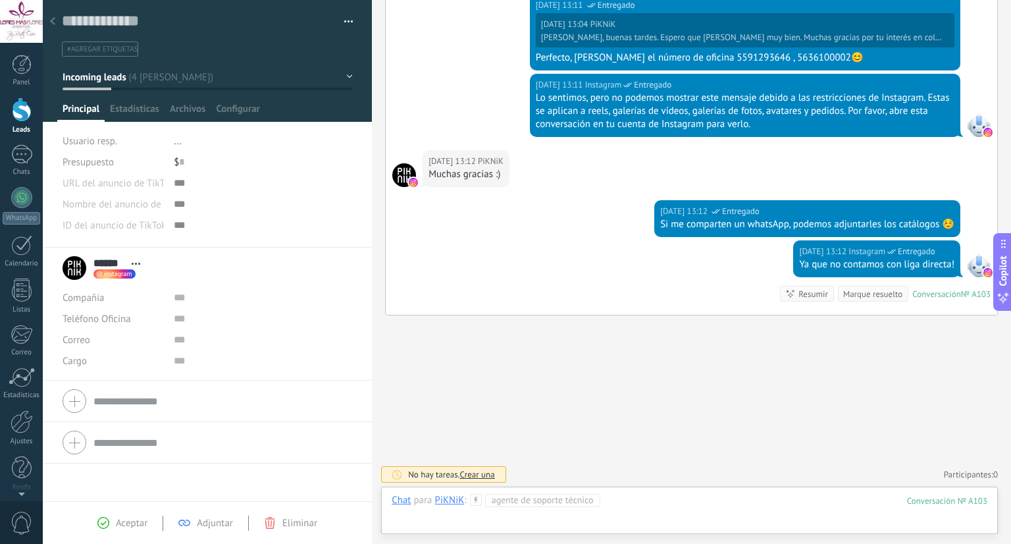
click at [671, 505] on div at bounding box center [690, 513] width 596 height 39
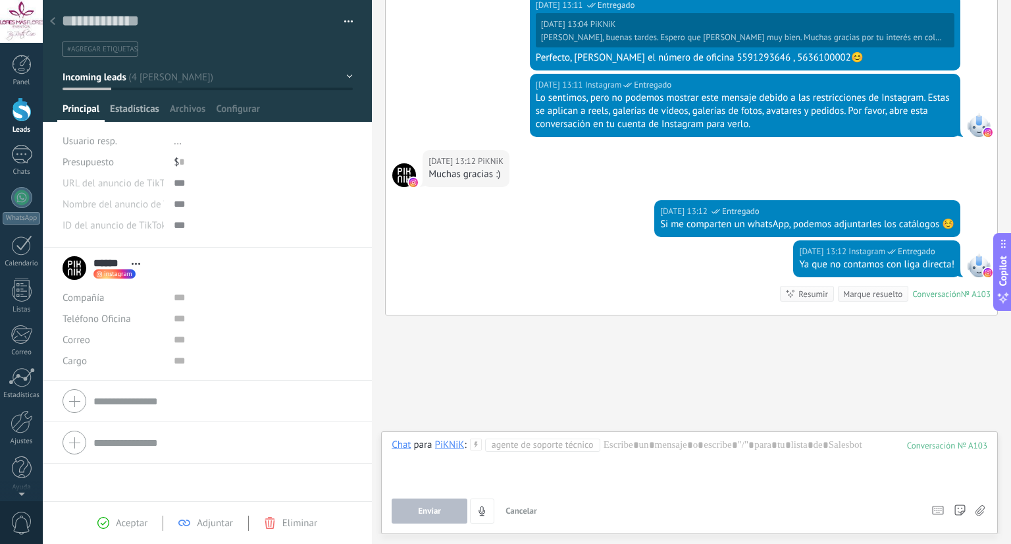
click at [132, 106] on span "Estadísticas" at bounding box center [134, 112] width 49 height 19
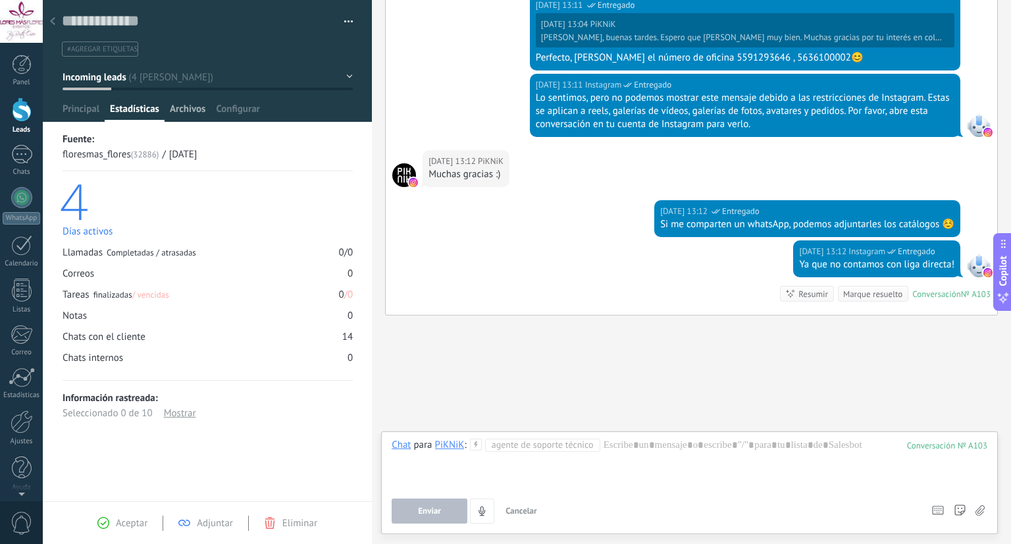
click at [184, 113] on span "Archivos" at bounding box center [188, 112] width 36 height 19
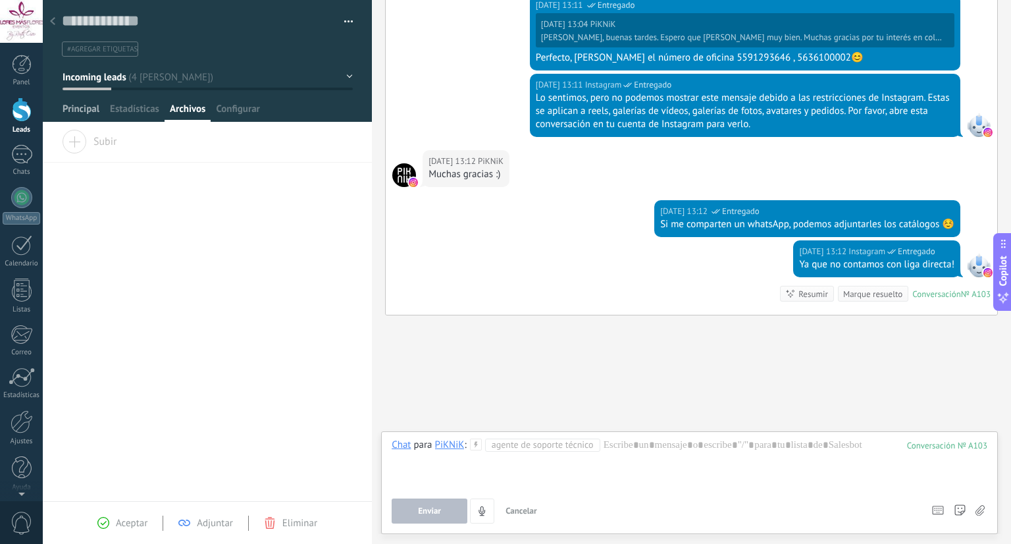
click at [86, 116] on span "Principal" at bounding box center [81, 112] width 37 height 19
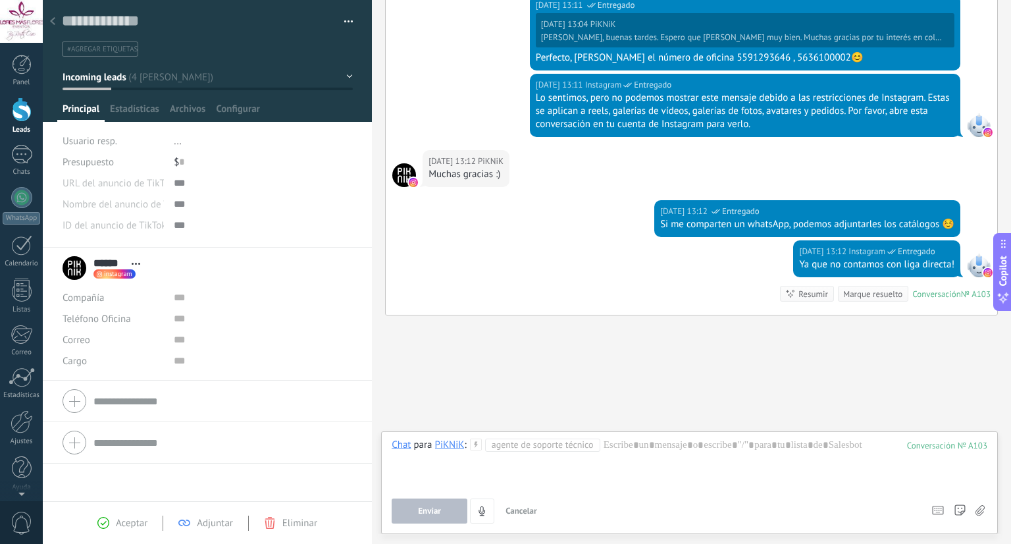
click at [56, 22] on div at bounding box center [52, 22] width 18 height 26
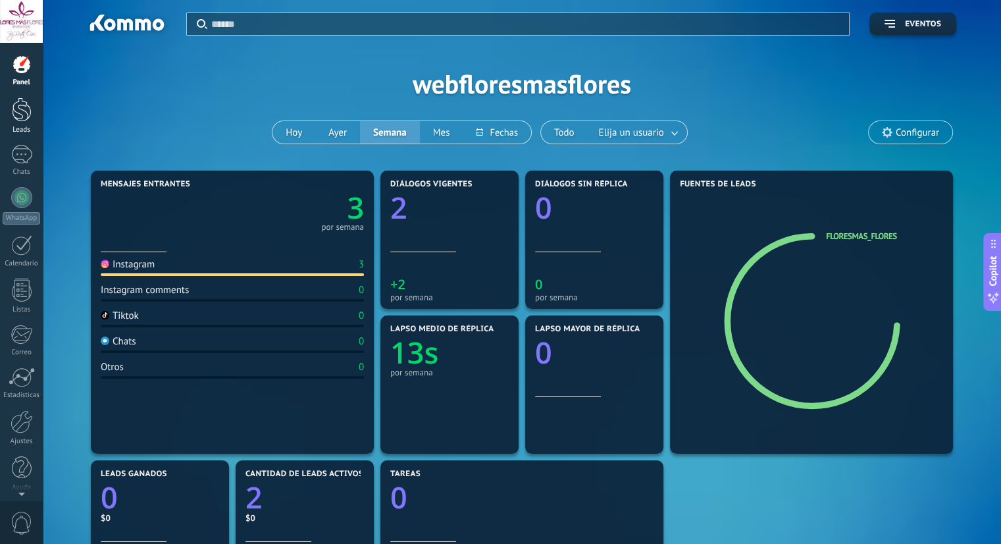
click at [35, 114] on link "Leads" at bounding box center [21, 115] width 43 height 37
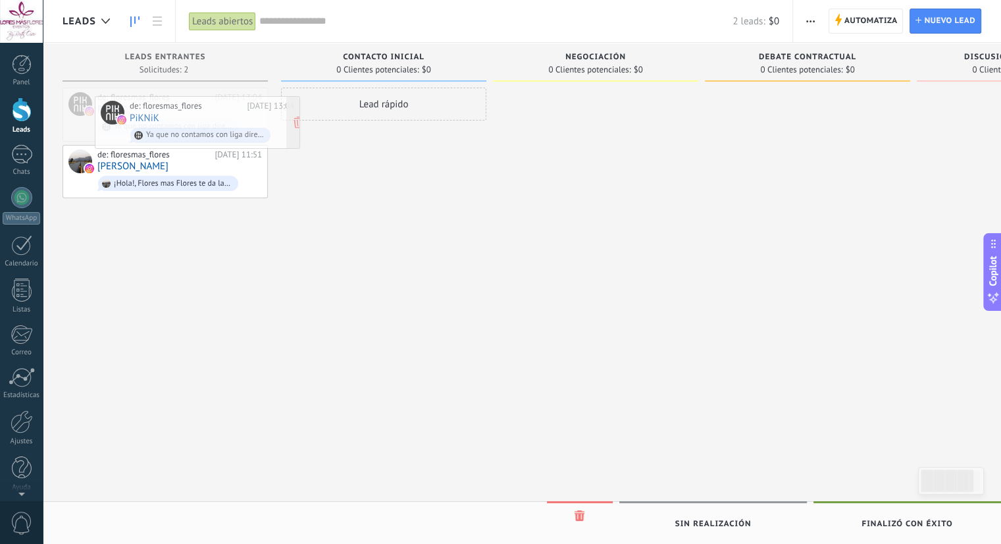
drag, startPoint x: 164, startPoint y: 101, endPoint x: 173, endPoint y: 102, distance: 9.3
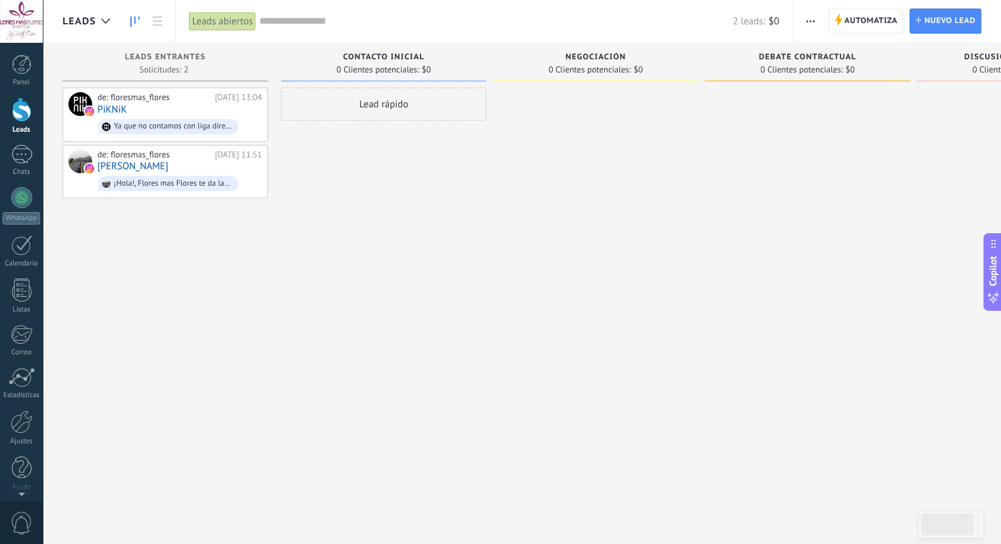
click at [421, 284] on div "Lead rápido" at bounding box center [383, 274] width 205 height 372
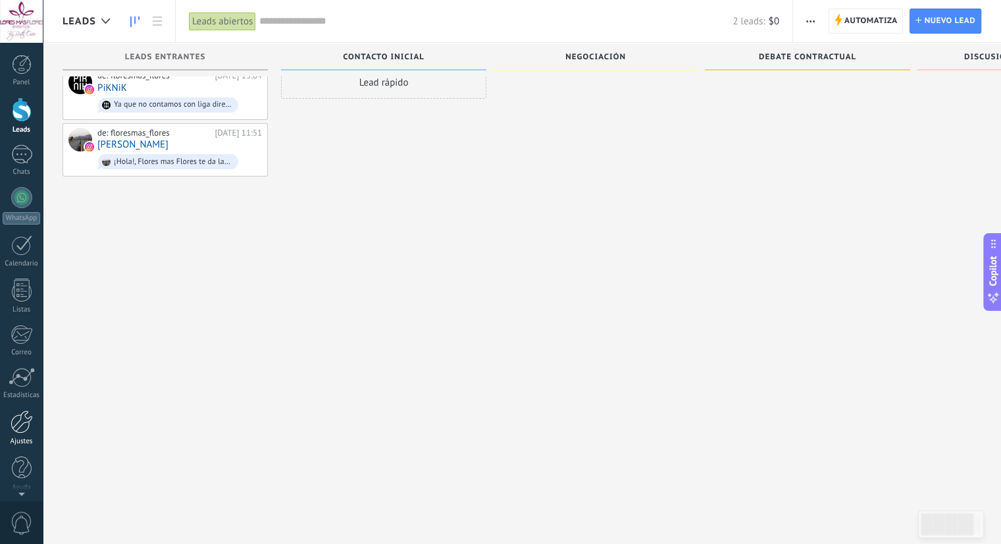
scroll to position [3, 0]
click at [20, 481] on div "Ayuda" at bounding box center [22, 484] width 38 height 9
